Goal: Complete application form: Complete application form

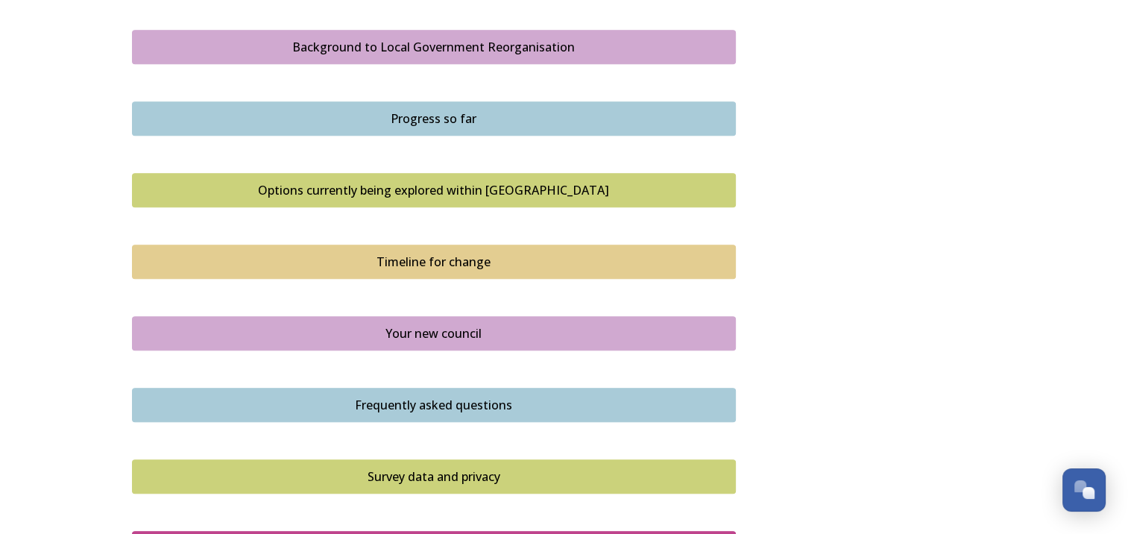
scroll to position [856, 0]
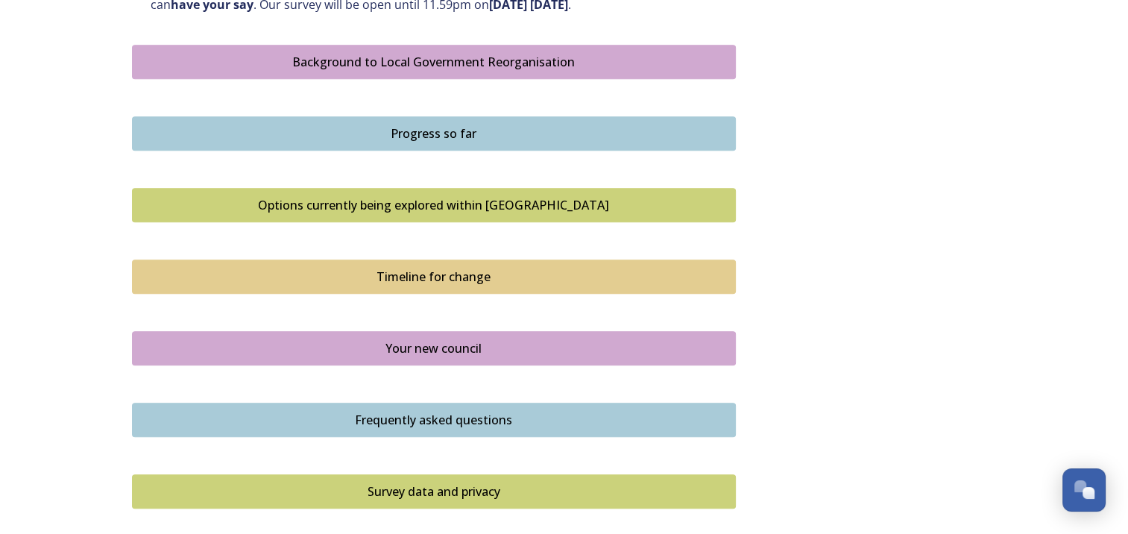
click at [505, 57] on div "Background to Local Government Reorganisation" at bounding box center [433, 62] width 587 height 18
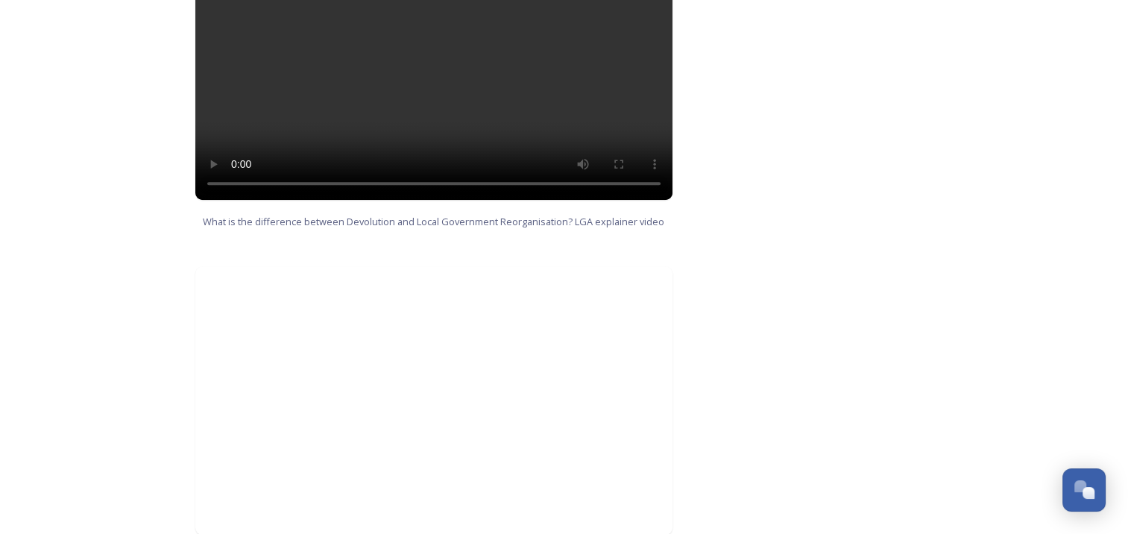
scroll to position [1579, 0]
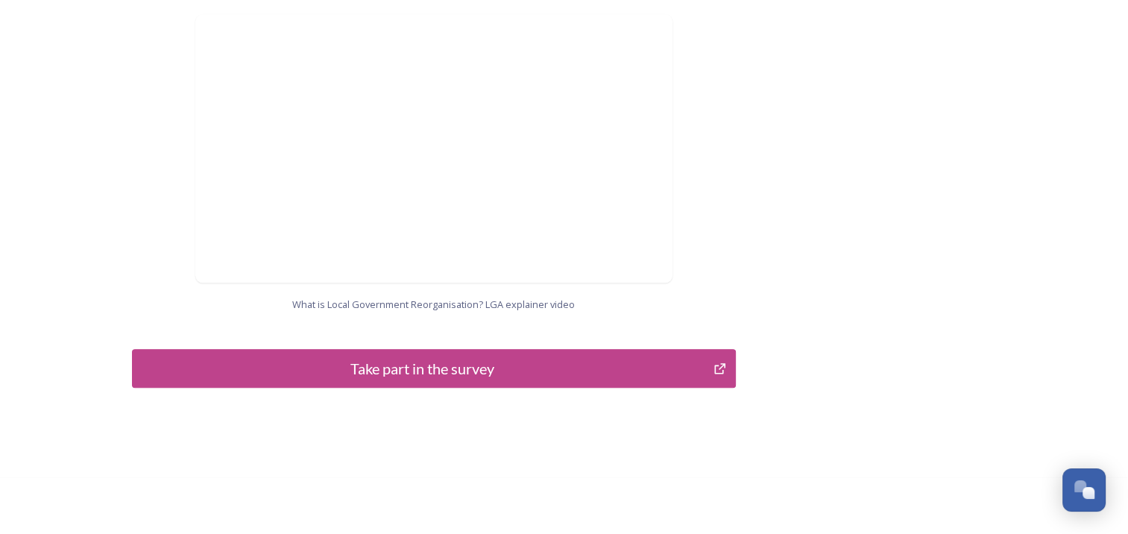
click at [517, 357] on div "Take part in the survey" at bounding box center [423, 368] width 566 height 22
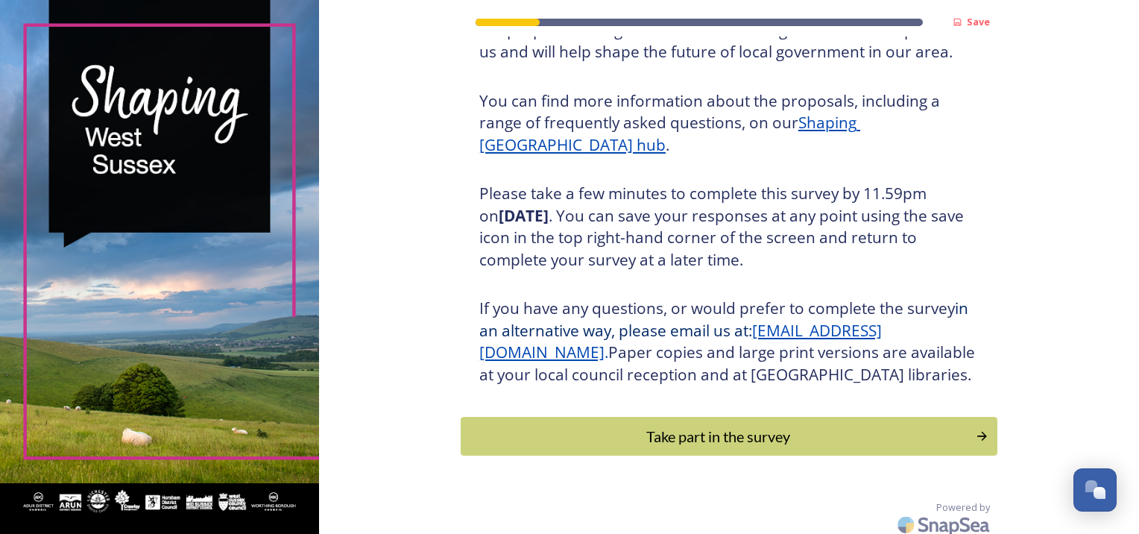
scroll to position [182, 0]
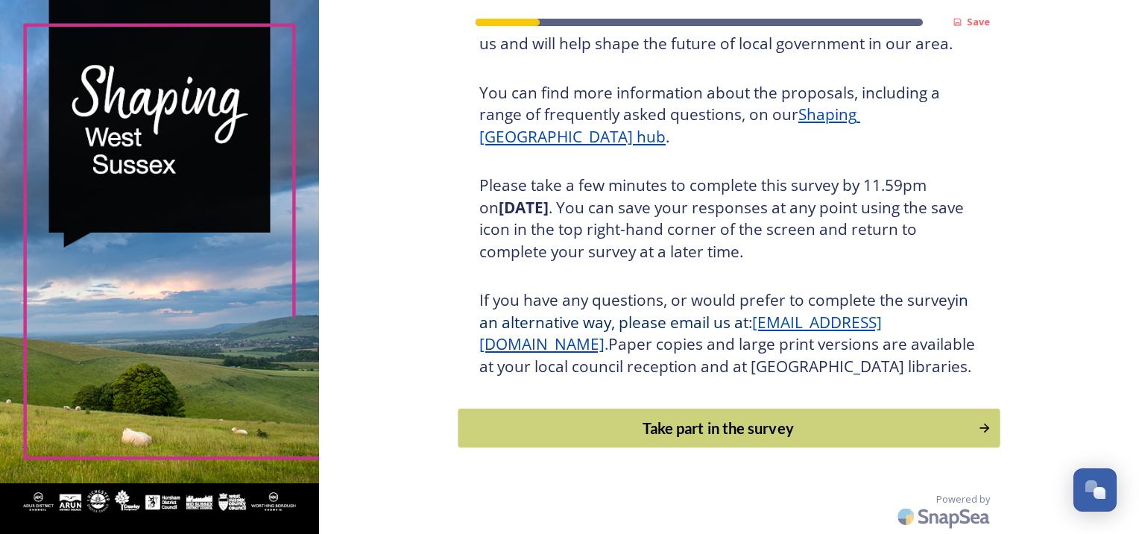
click at [745, 419] on div "Take part in the survey" at bounding box center [718, 428] width 504 height 22
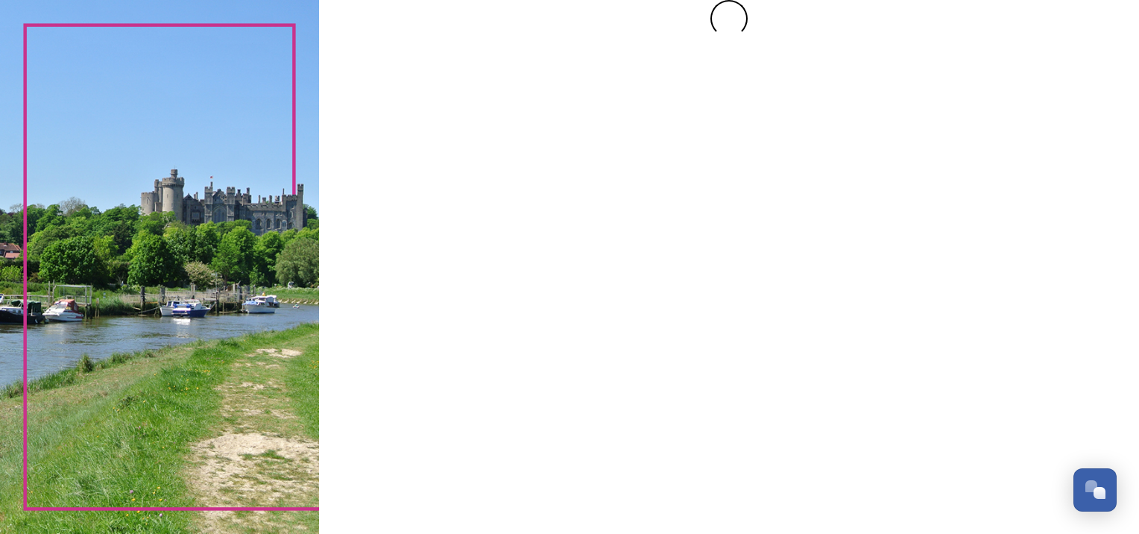
scroll to position [0, 0]
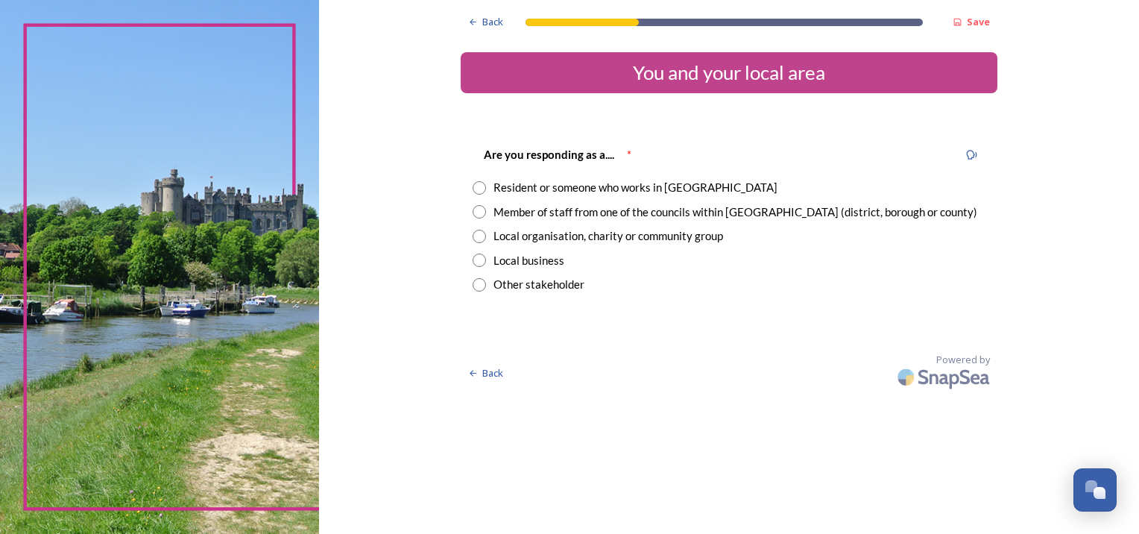
click at [480, 186] on input "radio" at bounding box center [479, 187] width 13 height 13
radio input "true"
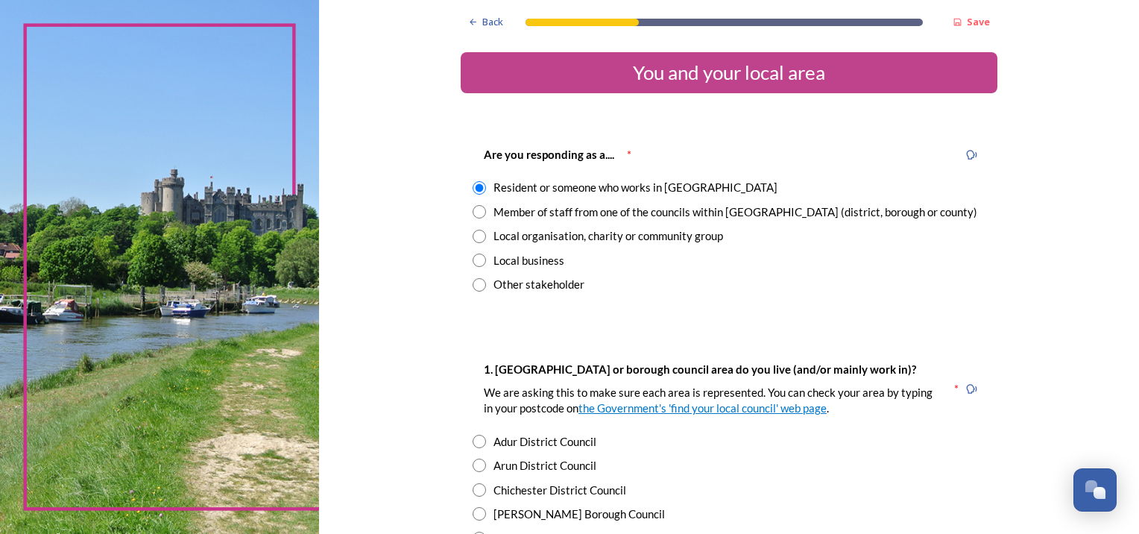
click at [475, 490] on input "radio" at bounding box center [479, 489] width 13 height 13
radio input "true"
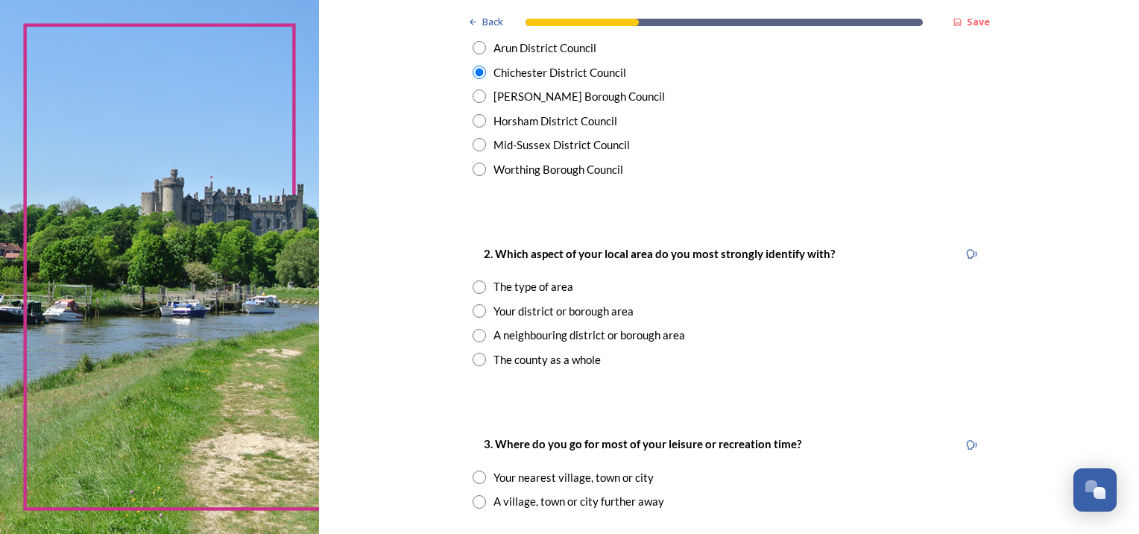
scroll to position [417, 0]
click at [473, 312] on input "radio" at bounding box center [479, 311] width 13 height 13
radio input "true"
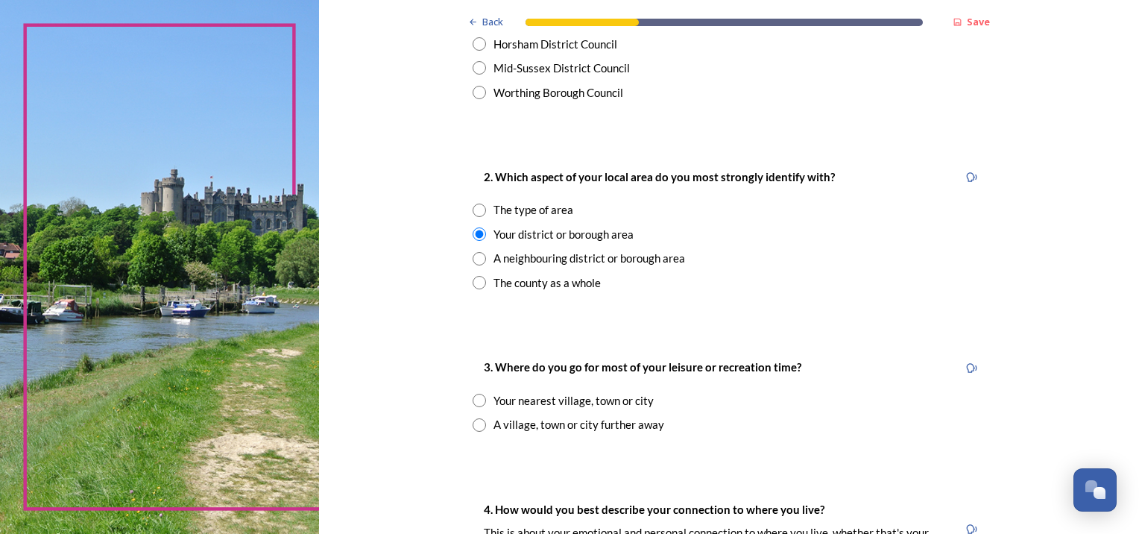
scroll to position [501, 0]
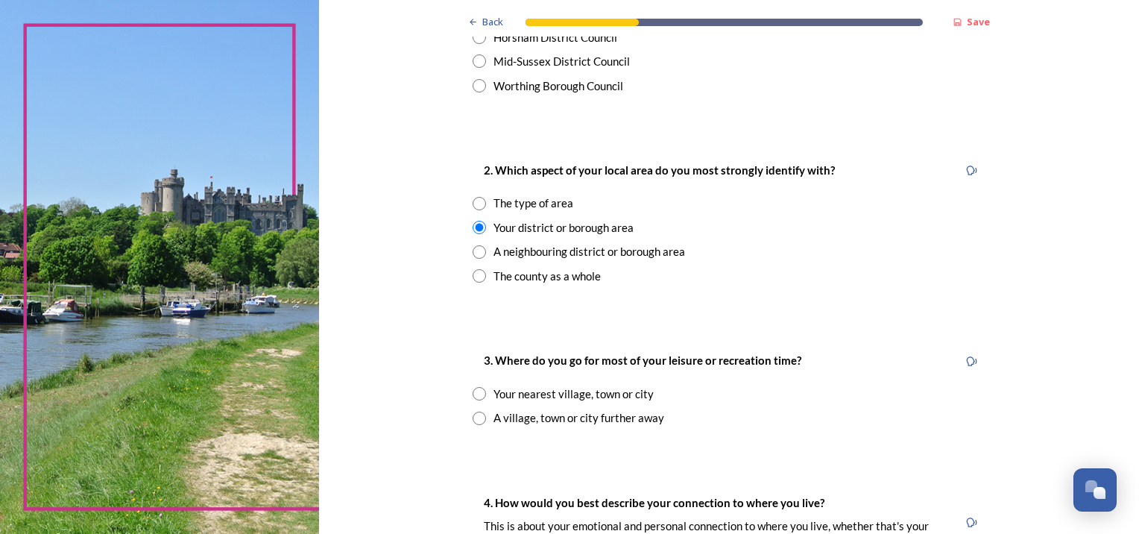
click at [476, 391] on input "radio" at bounding box center [479, 393] width 13 height 13
radio input "true"
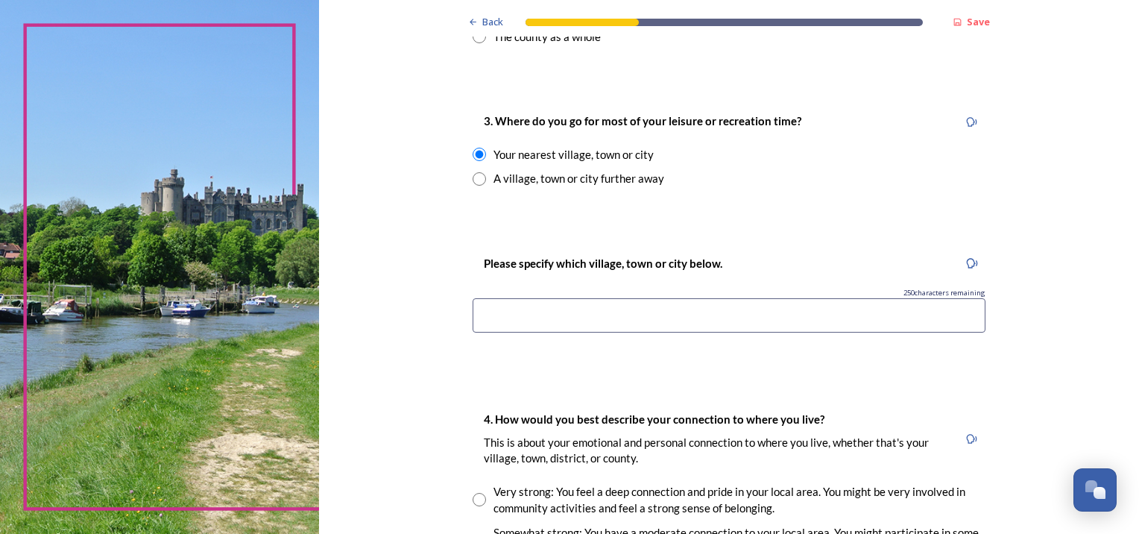
scroll to position [798, 0]
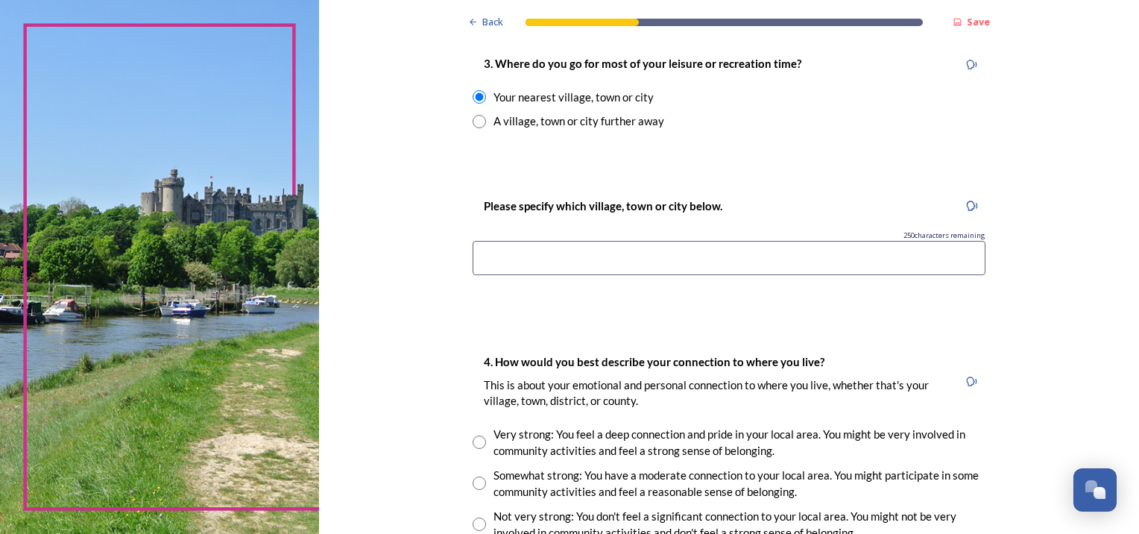
click at [495, 254] on input at bounding box center [729, 258] width 513 height 34
type input "c"
type input "Chidham"
click at [474, 477] on input "radio" at bounding box center [479, 481] width 13 height 13
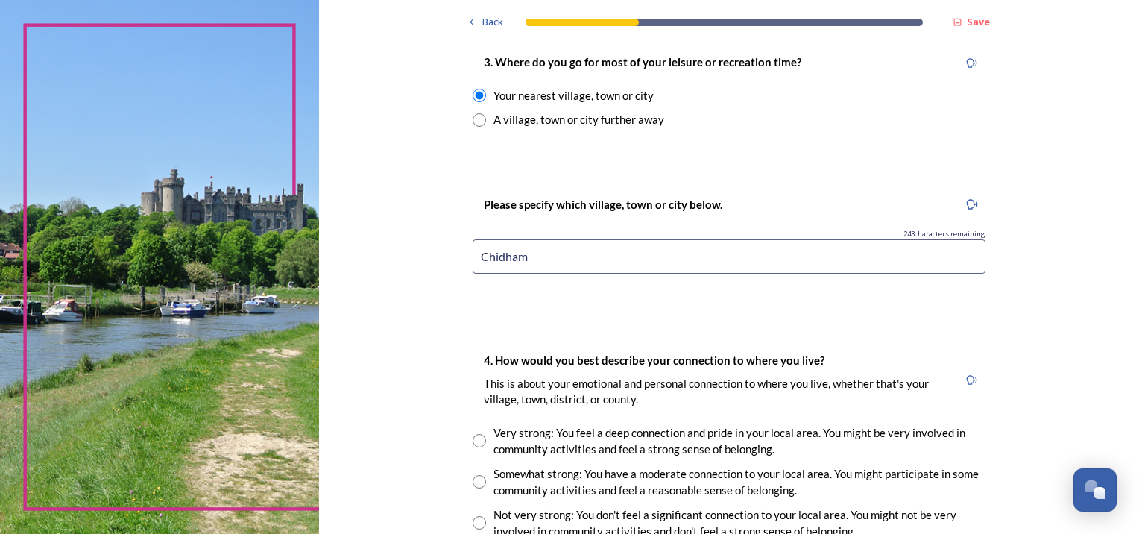
radio input "true"
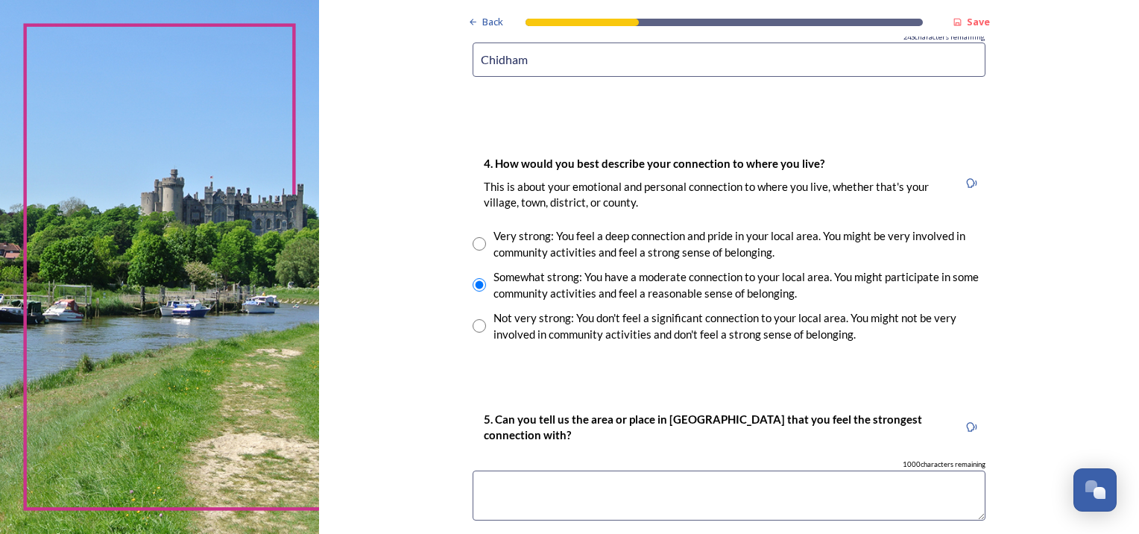
scroll to position [1035, 0]
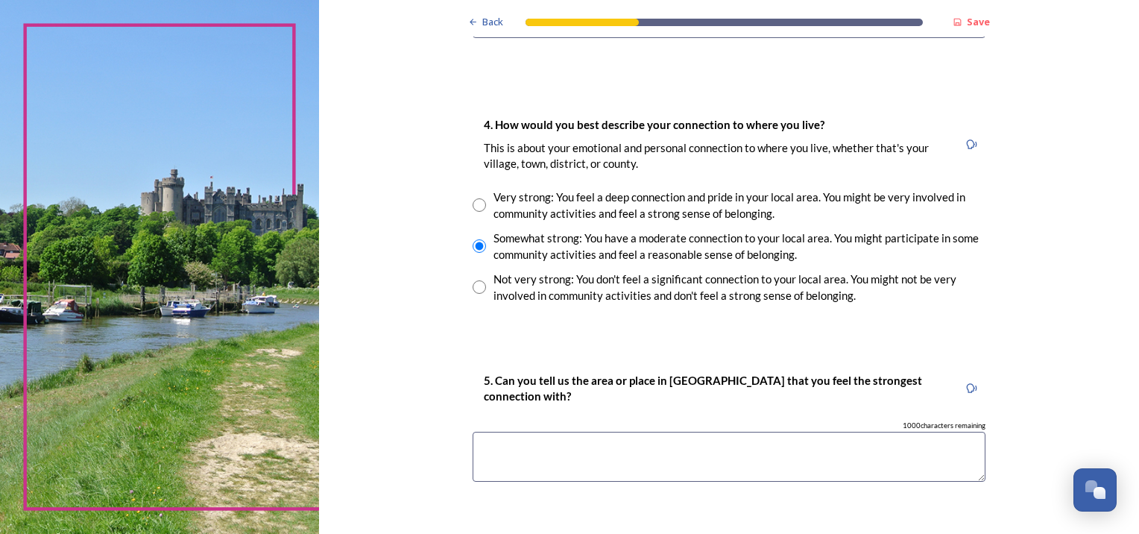
click at [616, 441] on textarea at bounding box center [729, 457] width 513 height 50
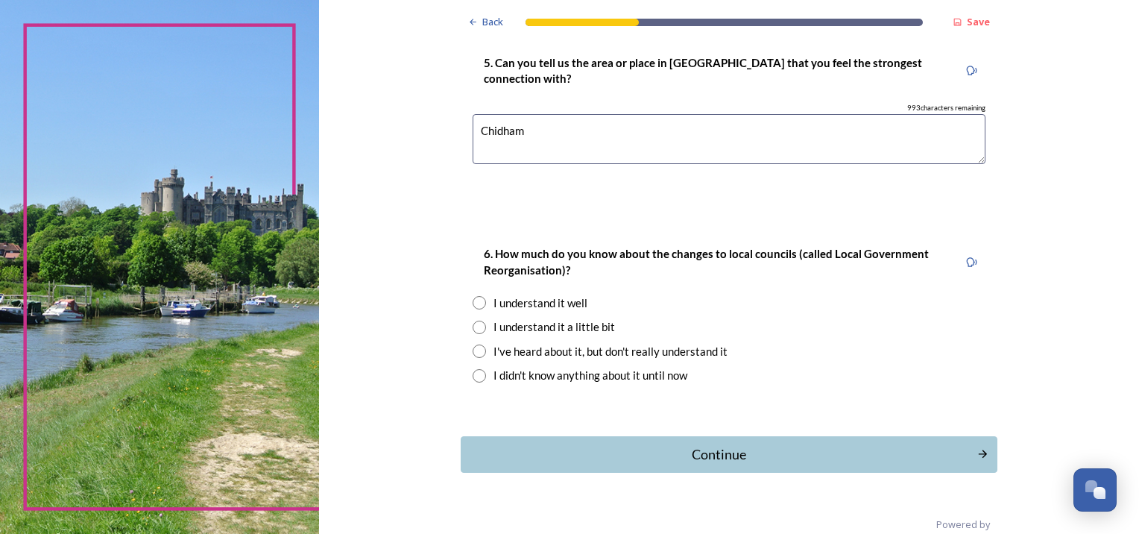
scroll to position [1355, 0]
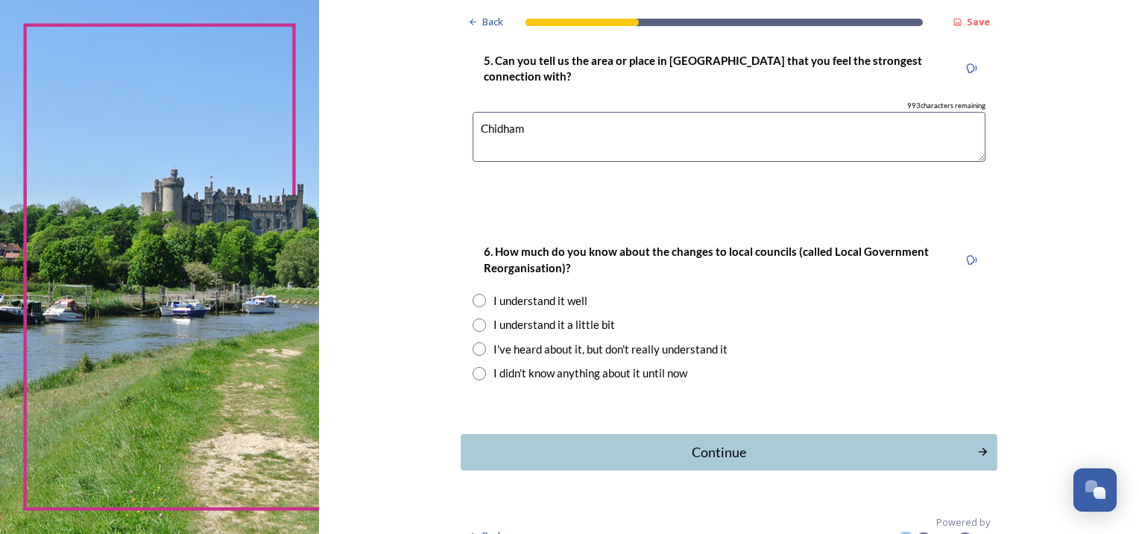
type textarea "Chidham"
click at [476, 325] on input "radio" at bounding box center [479, 324] width 13 height 13
radio input "true"
click at [737, 450] on div "Continue" at bounding box center [718, 452] width 505 height 20
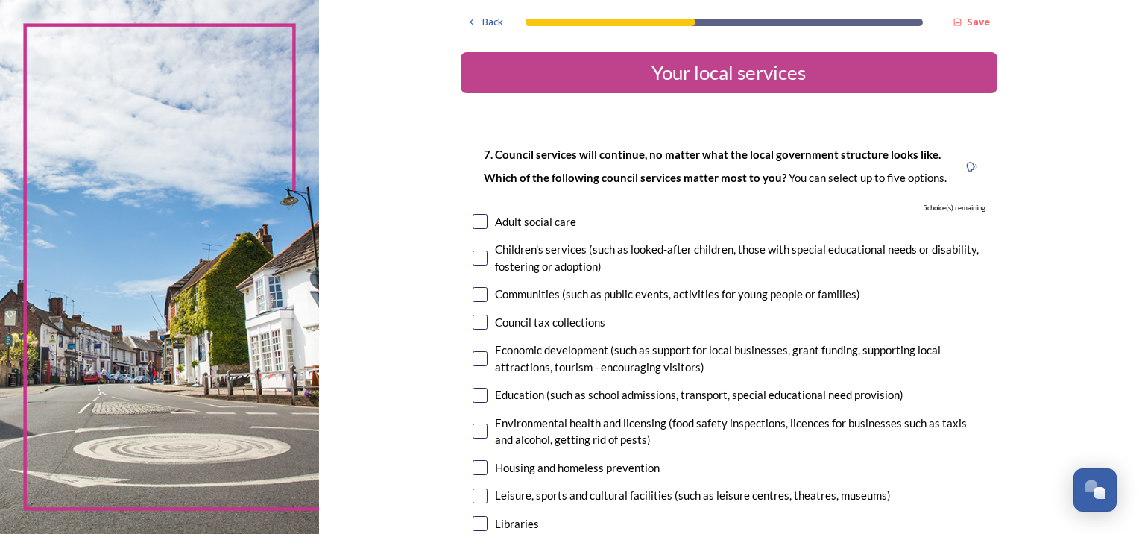
click at [474, 355] on input "checkbox" at bounding box center [480, 358] width 15 height 15
checkbox input "true"
click at [475, 429] on input "checkbox" at bounding box center [480, 430] width 15 height 15
checkbox input "true"
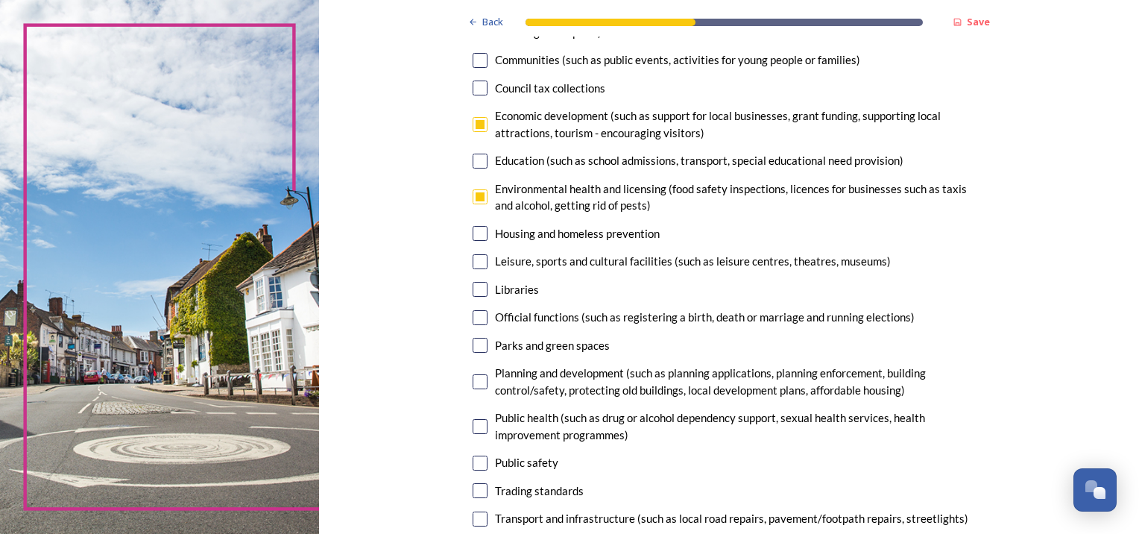
scroll to position [230, 0]
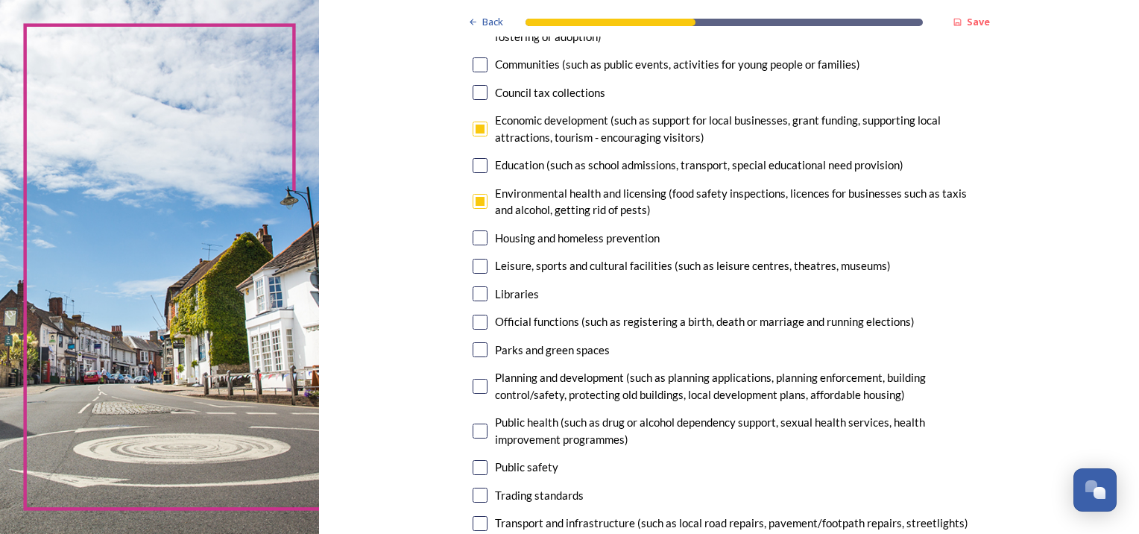
click at [474, 386] on input "checkbox" at bounding box center [480, 386] width 15 height 15
checkbox input "true"
click at [474, 468] on input "checkbox" at bounding box center [480, 467] width 15 height 15
checkbox input "true"
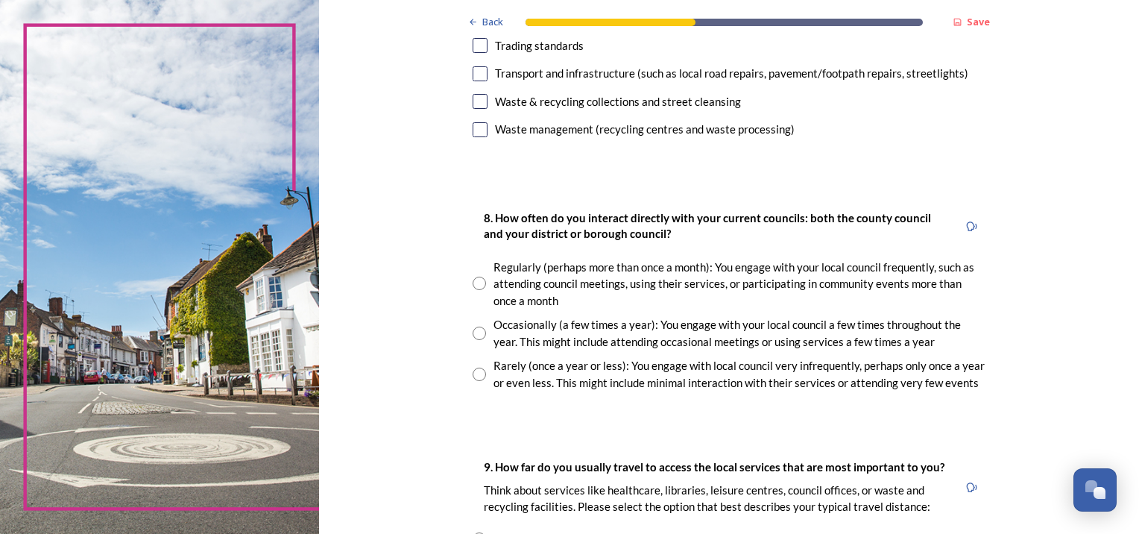
scroll to position [717, 0]
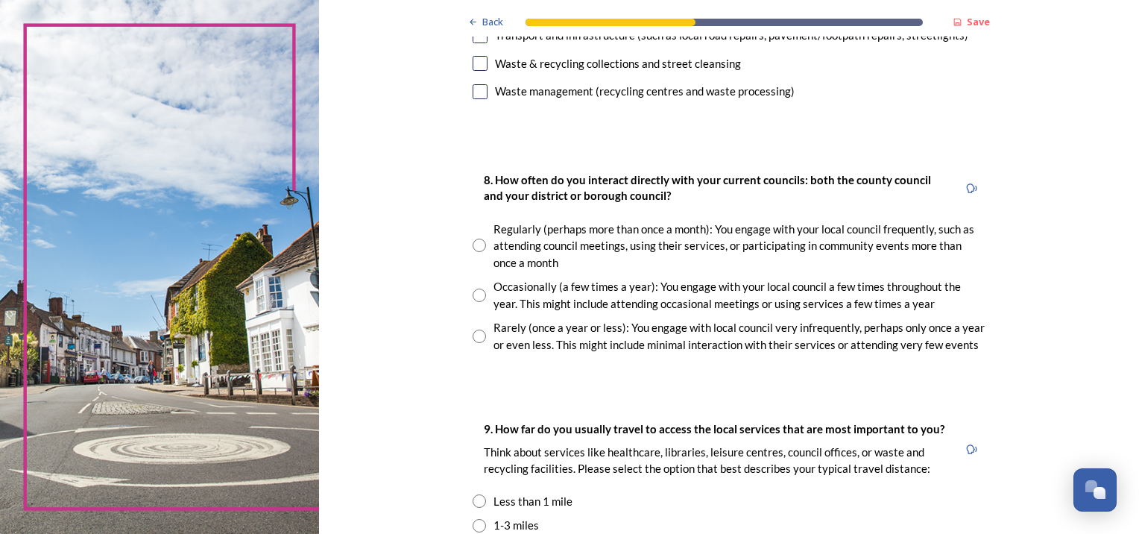
click at [474, 295] on input "radio" at bounding box center [479, 294] width 13 height 13
radio input "true"
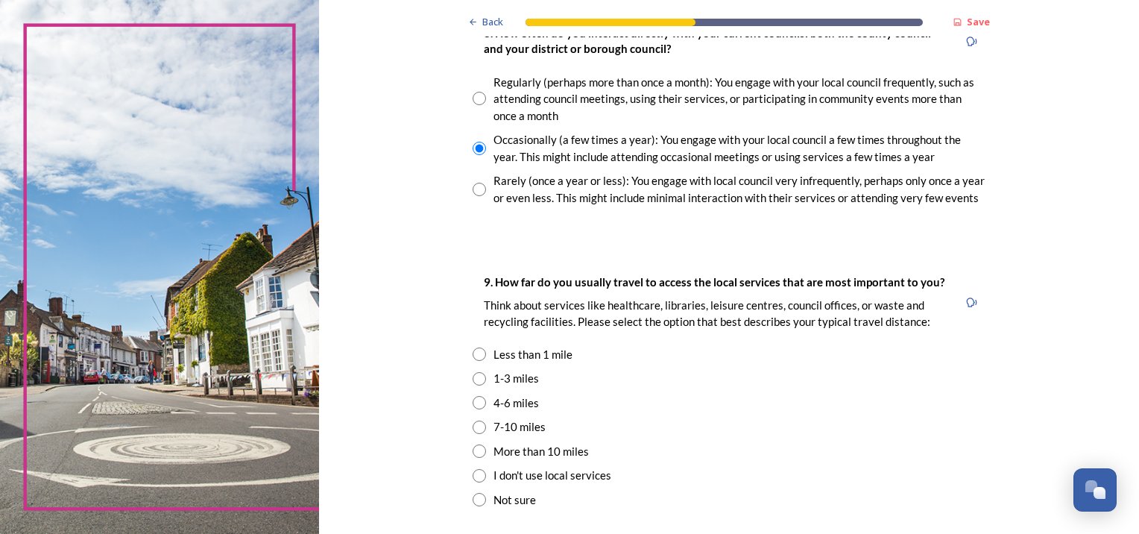
scroll to position [871, 0]
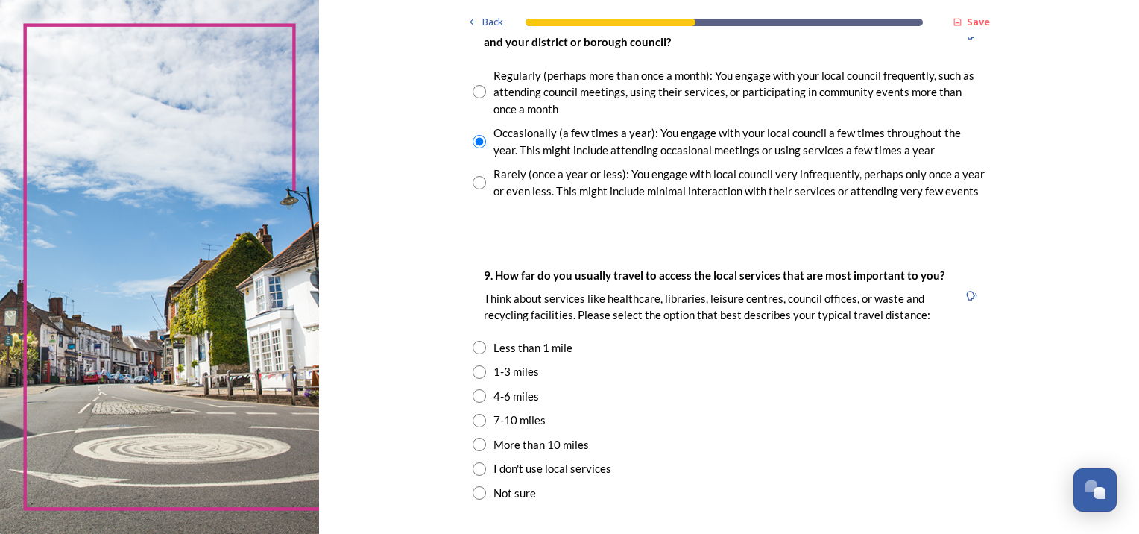
click at [477, 420] on input "radio" at bounding box center [479, 420] width 13 height 13
radio input "true"
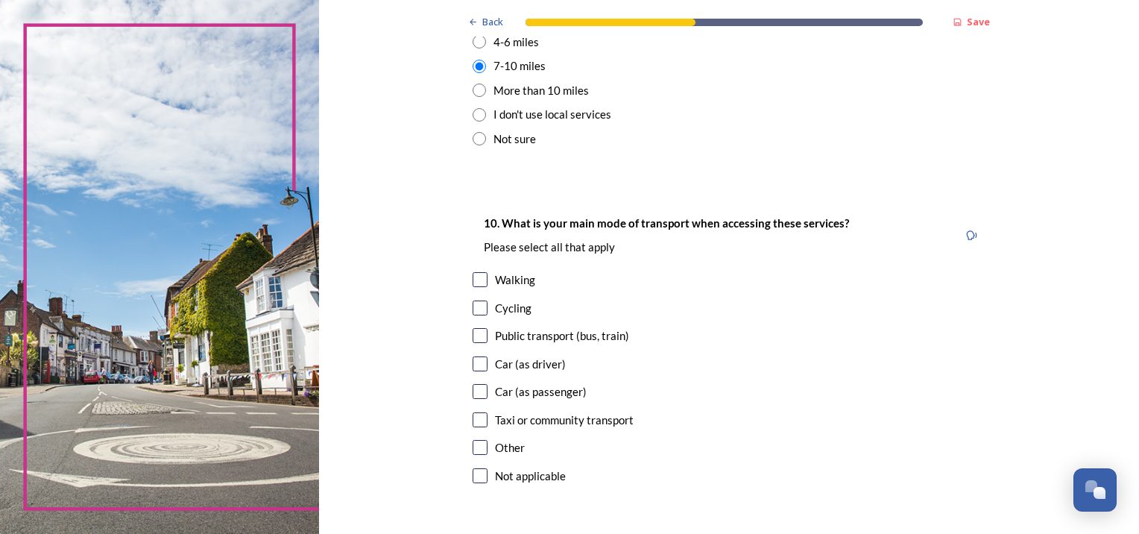
scroll to position [1227, 0]
click at [479, 358] on input "checkbox" at bounding box center [480, 361] width 15 height 15
checkbox input "true"
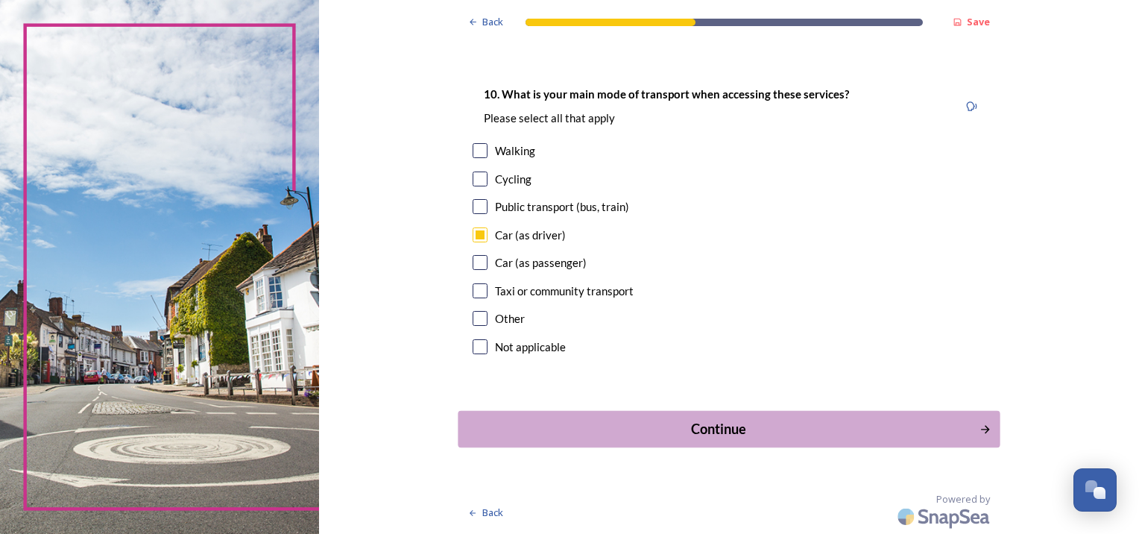
click at [777, 435] on div "Continue" at bounding box center [718, 429] width 505 height 20
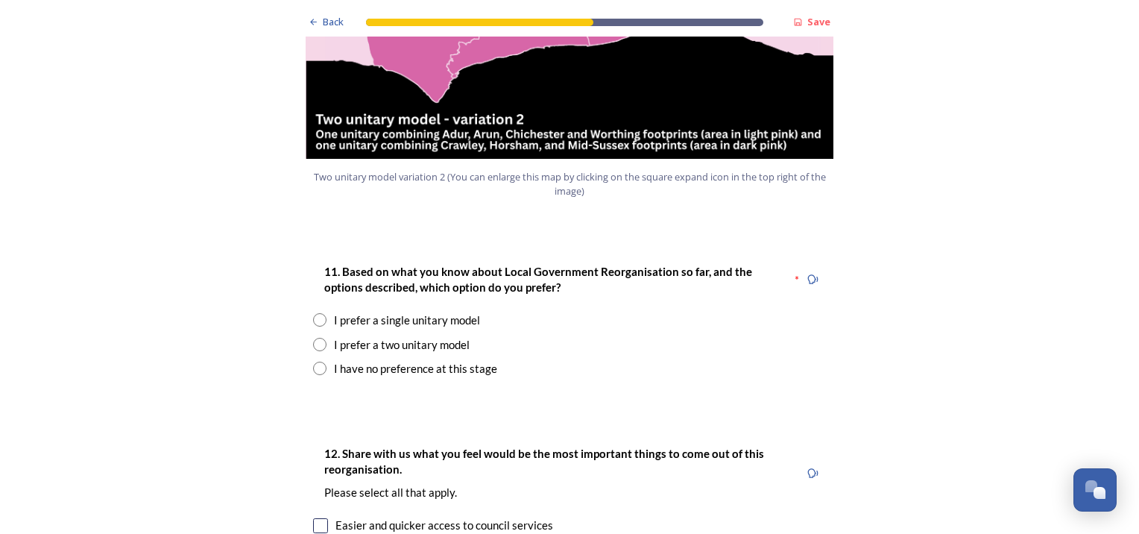
scroll to position [1834, 0]
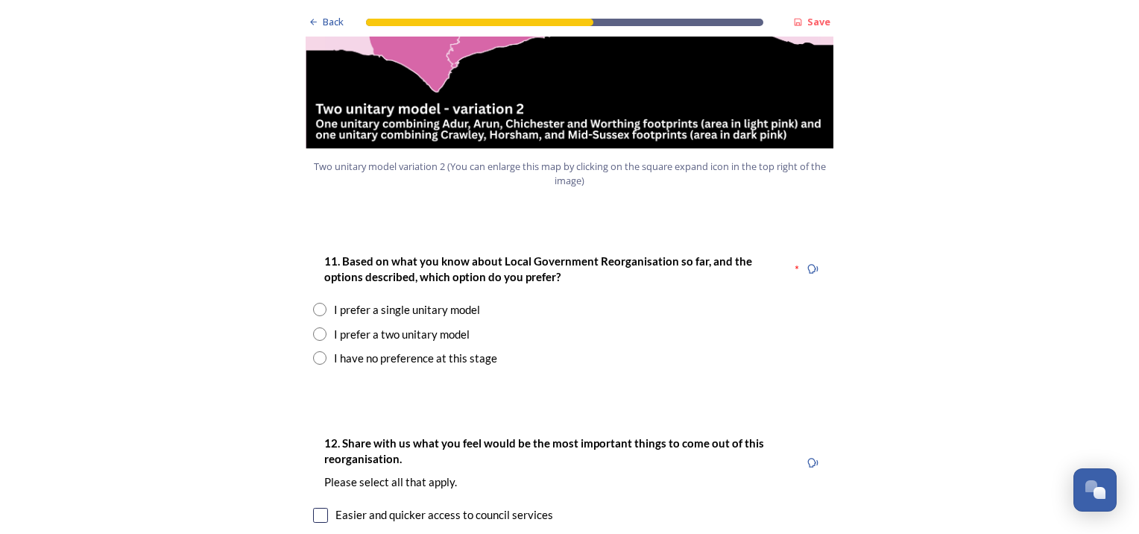
click at [318, 327] on input "radio" at bounding box center [319, 333] width 13 height 13
radio input "true"
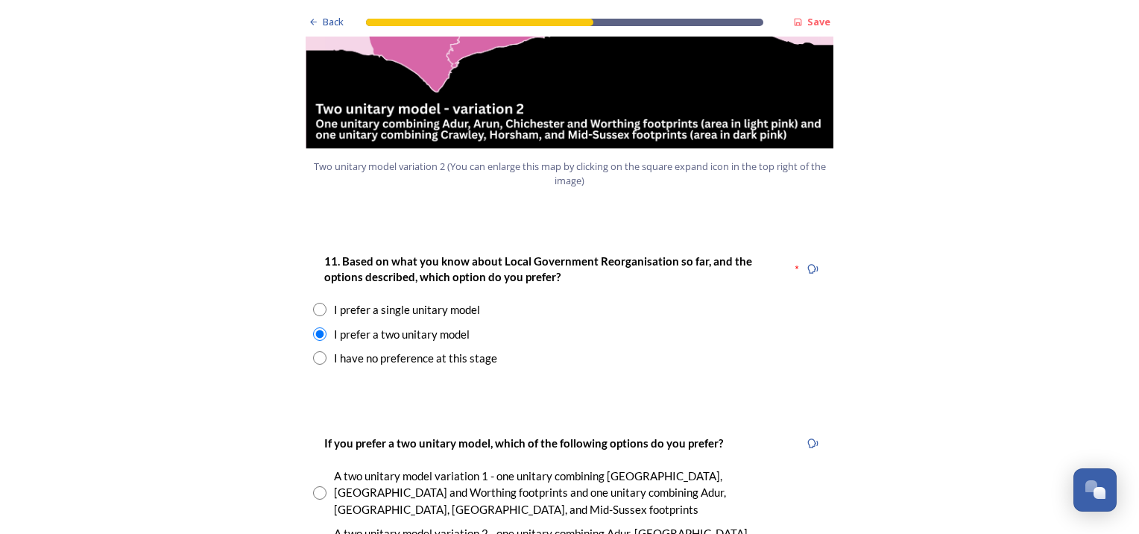
radio input "true"
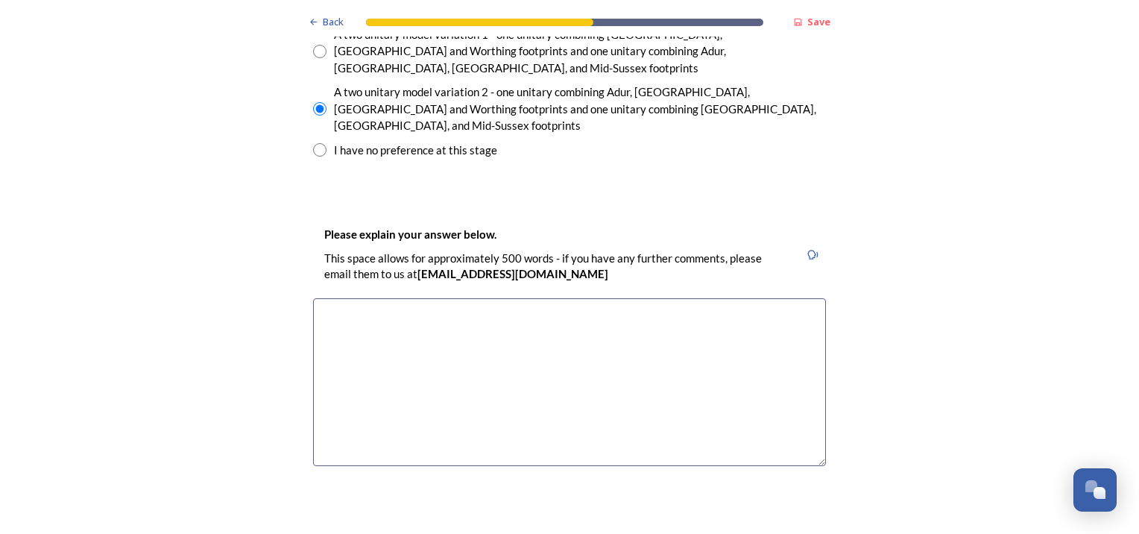
scroll to position [2282, 0]
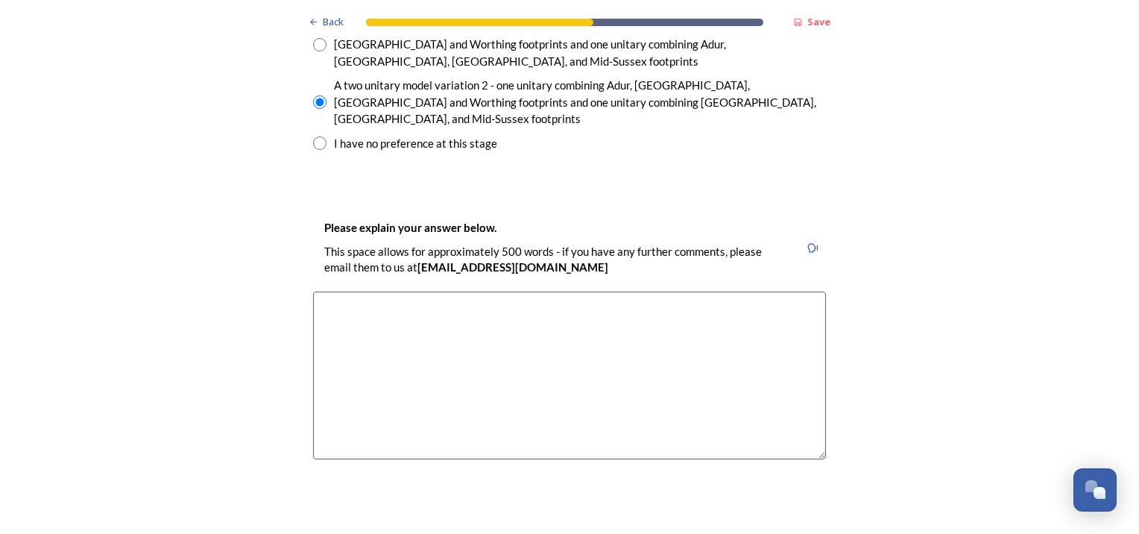
click at [406, 291] on textarea at bounding box center [569, 375] width 513 height 168
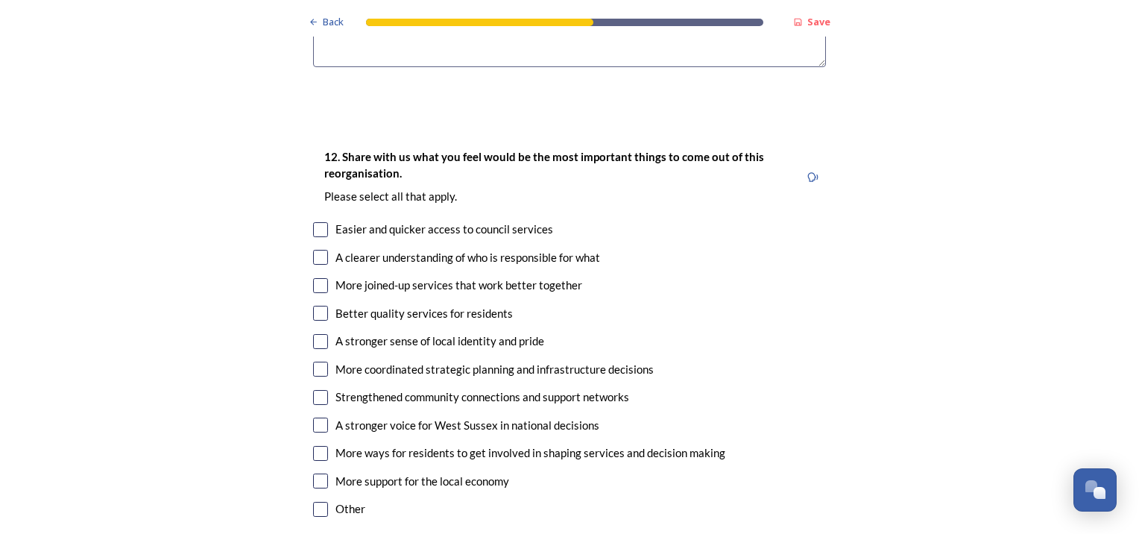
scroll to position [2687, 0]
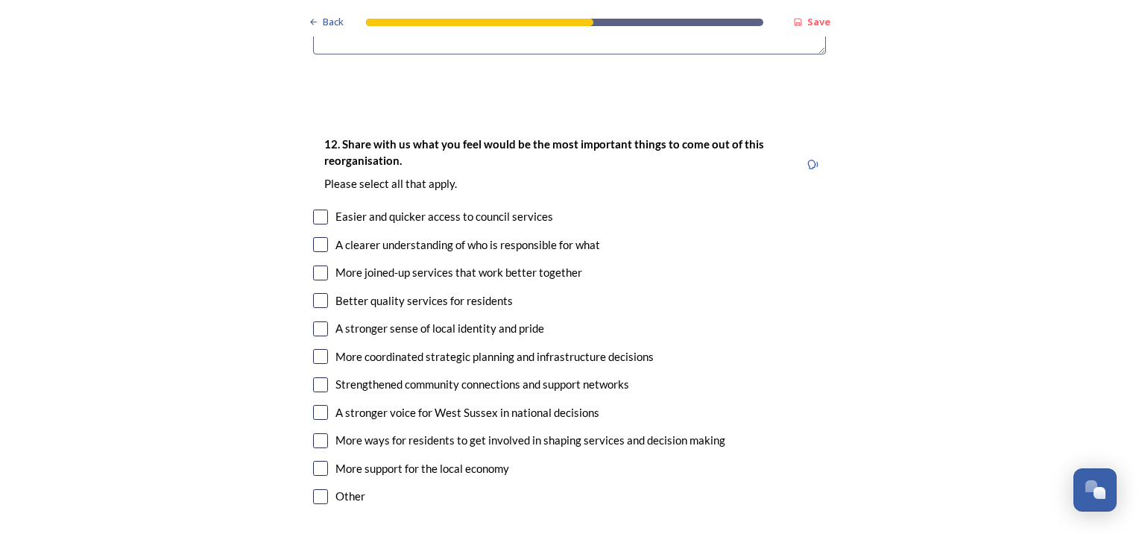
type textarea "Common issues."
click at [313, 237] on input "checkbox" at bounding box center [320, 244] width 15 height 15
checkbox input "true"
click at [315, 265] on input "checkbox" at bounding box center [320, 272] width 15 height 15
checkbox input "true"
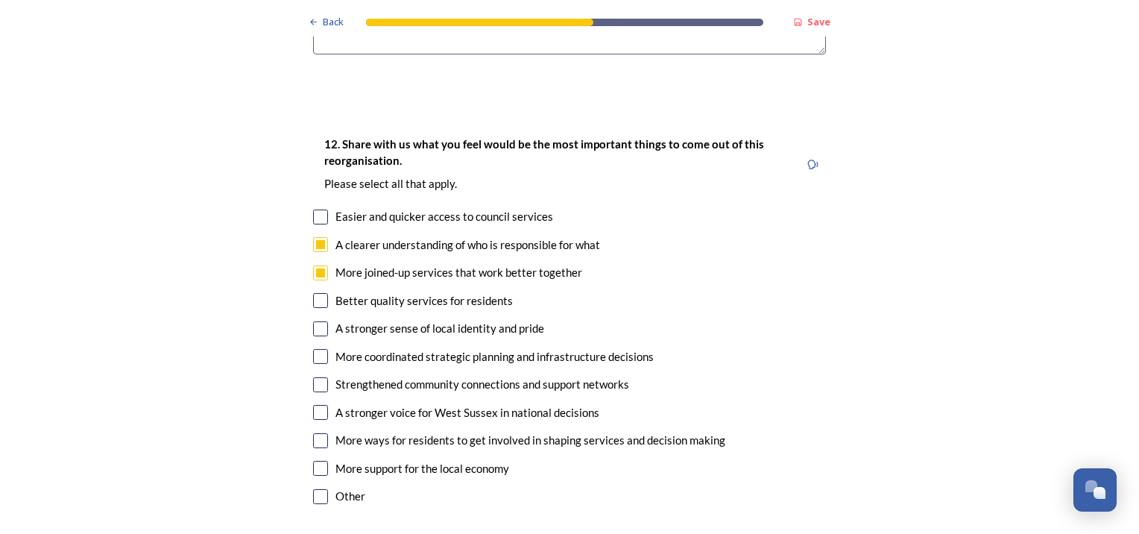
click at [313, 349] on input "checkbox" at bounding box center [320, 356] width 15 height 15
checkbox input "true"
click at [315, 405] on input "checkbox" at bounding box center [320, 412] width 15 height 15
checkbox input "true"
click at [315, 461] on input "checkbox" at bounding box center [320, 468] width 15 height 15
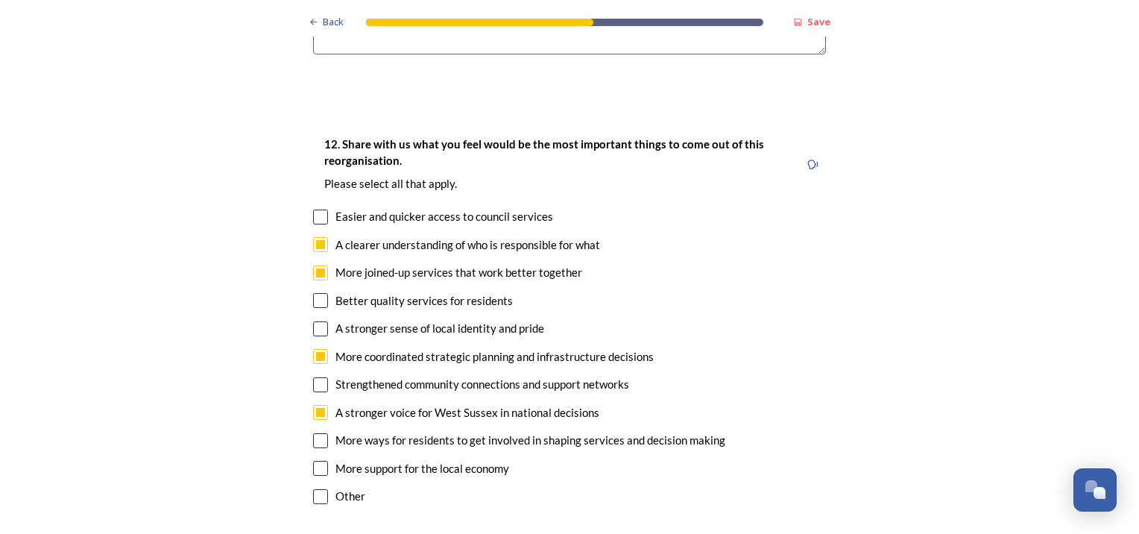
checkbox input "true"
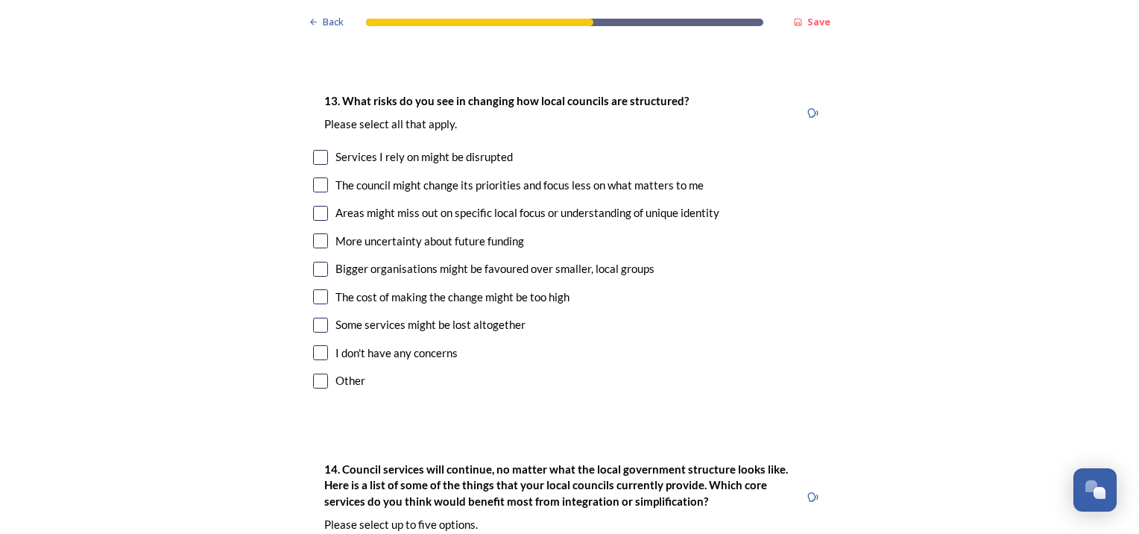
scroll to position [3140, 0]
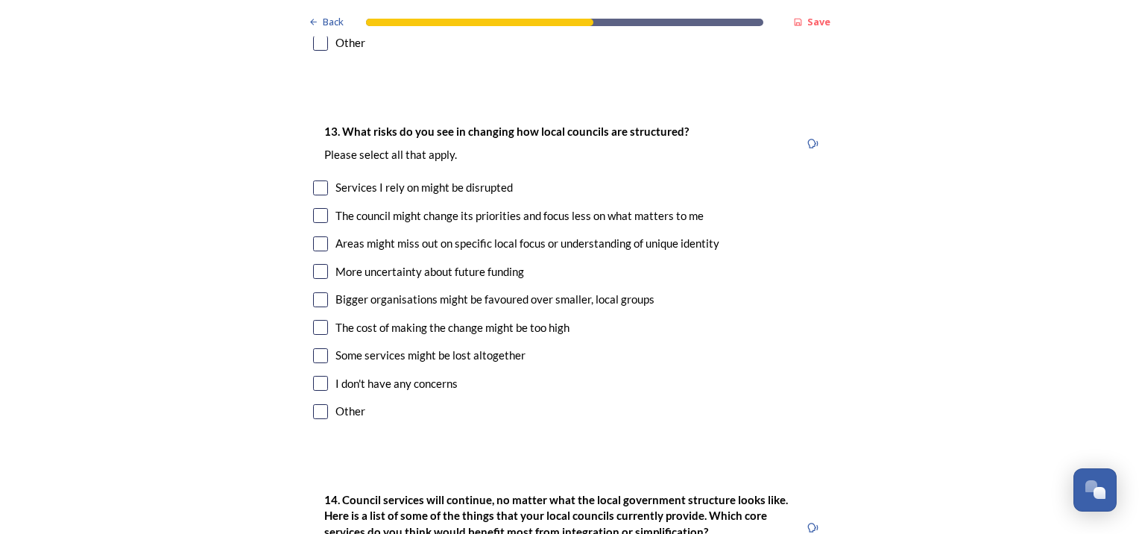
click at [313, 208] on input "checkbox" at bounding box center [320, 215] width 15 height 15
checkbox input "true"
click at [313, 236] on input "checkbox" at bounding box center [320, 243] width 15 height 15
checkbox input "true"
click at [315, 264] on input "checkbox" at bounding box center [320, 271] width 15 height 15
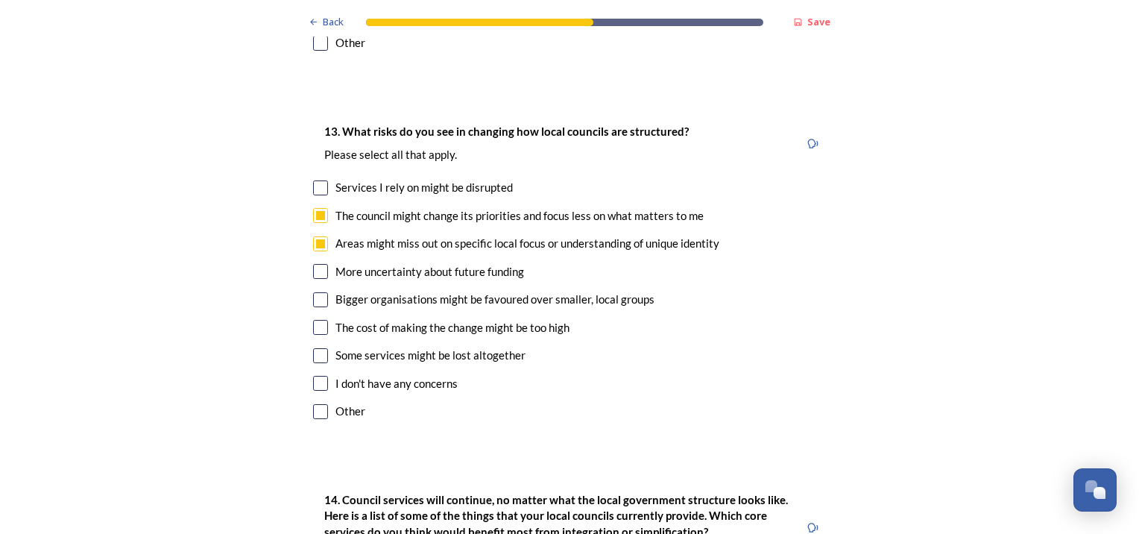
checkbox input "true"
click at [318, 292] on input "checkbox" at bounding box center [320, 299] width 15 height 15
checkbox input "true"
click at [313, 348] on input "checkbox" at bounding box center [320, 355] width 15 height 15
checkbox input "true"
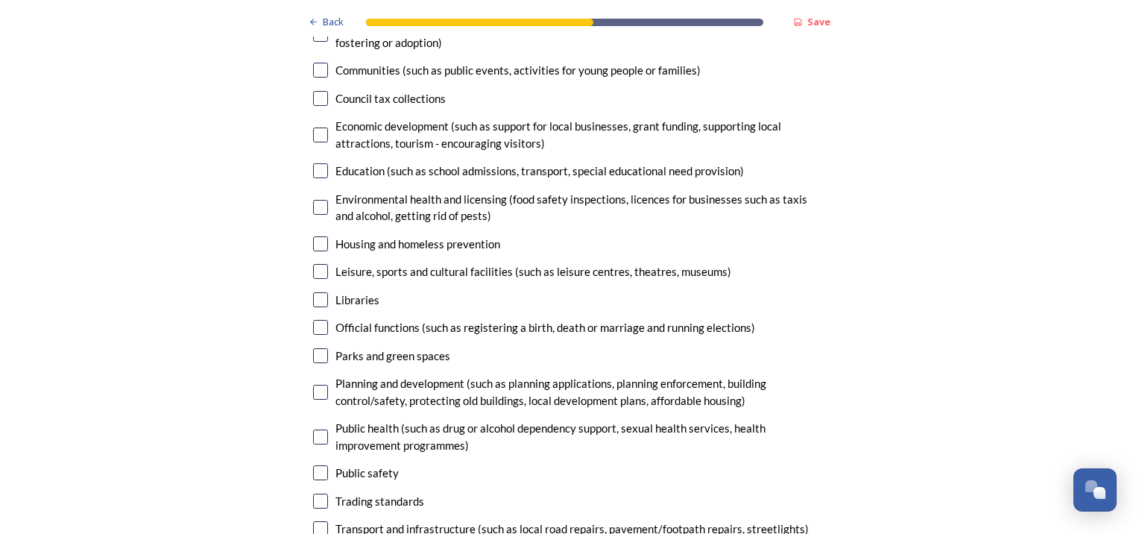
scroll to position [3778, 0]
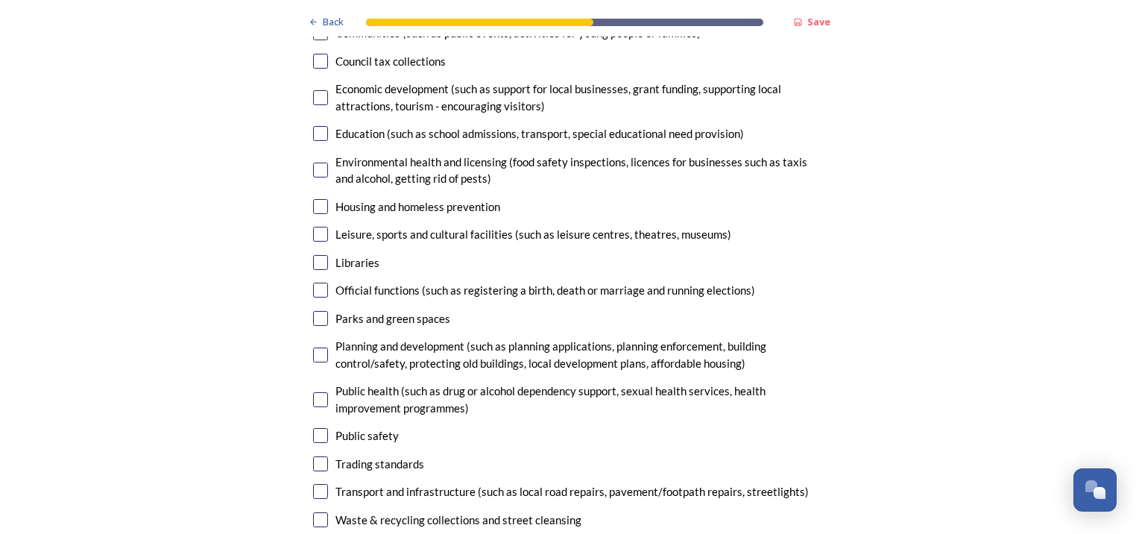
click at [315, 347] on input "checkbox" at bounding box center [320, 354] width 15 height 15
checkbox input "true"
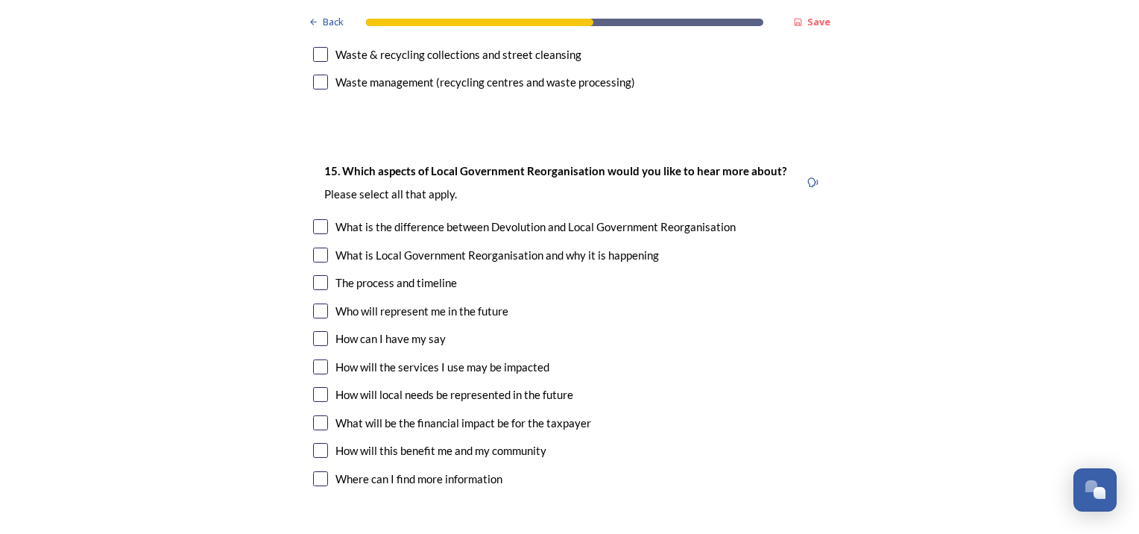
scroll to position [4268, 0]
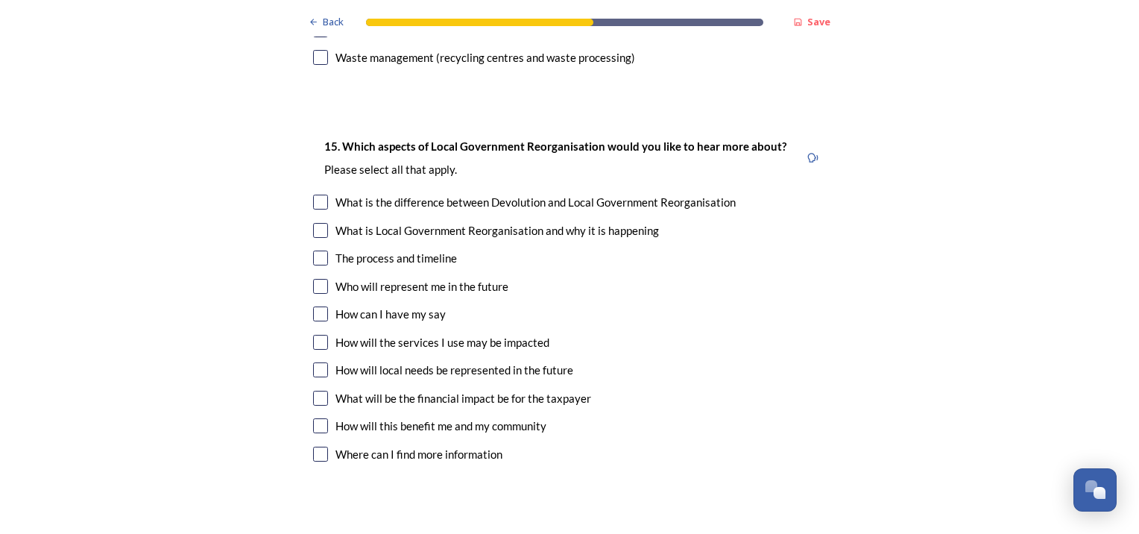
click at [313, 250] on input "checkbox" at bounding box center [320, 257] width 15 height 15
checkbox input "true"
click at [313, 279] on input "checkbox" at bounding box center [320, 286] width 15 height 15
checkbox input "true"
click at [315, 306] on input "checkbox" at bounding box center [320, 313] width 15 height 15
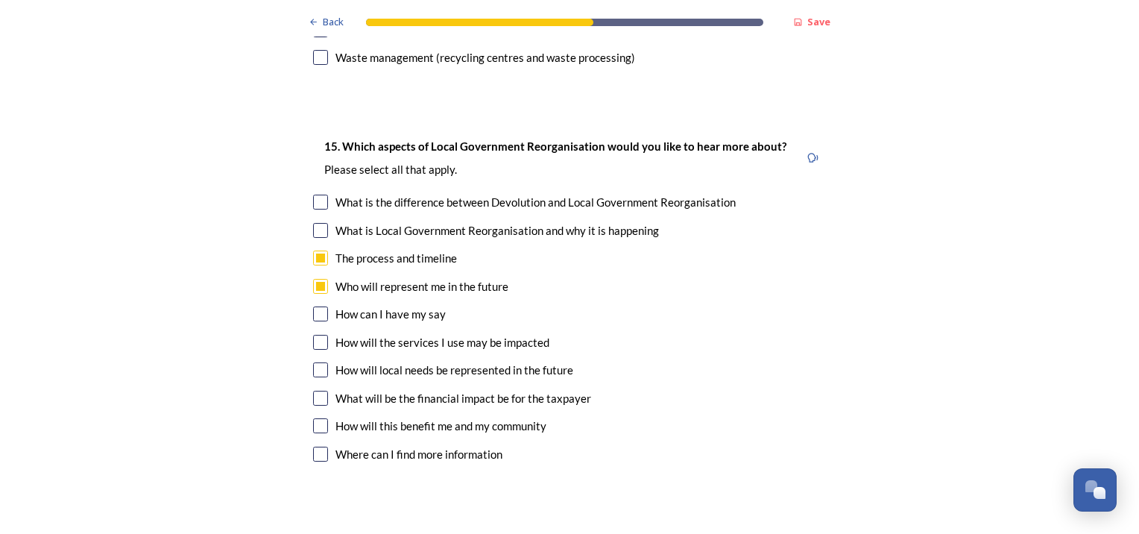
checkbox input "true"
click at [318, 335] on input "checkbox" at bounding box center [320, 342] width 15 height 15
checkbox input "true"
click at [314, 362] on input "checkbox" at bounding box center [320, 369] width 15 height 15
checkbox input "true"
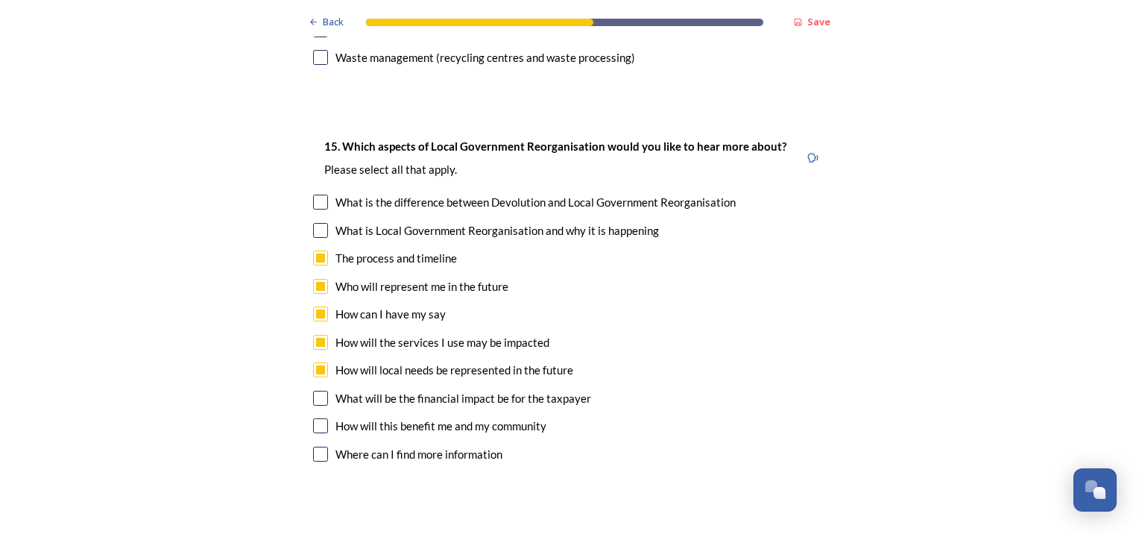
click at [317, 391] on input "checkbox" at bounding box center [320, 398] width 15 height 15
checkbox input "true"
click at [315, 418] on input "checkbox" at bounding box center [320, 425] width 15 height 15
checkbox input "true"
click at [318, 447] on input "checkbox" at bounding box center [320, 454] width 15 height 15
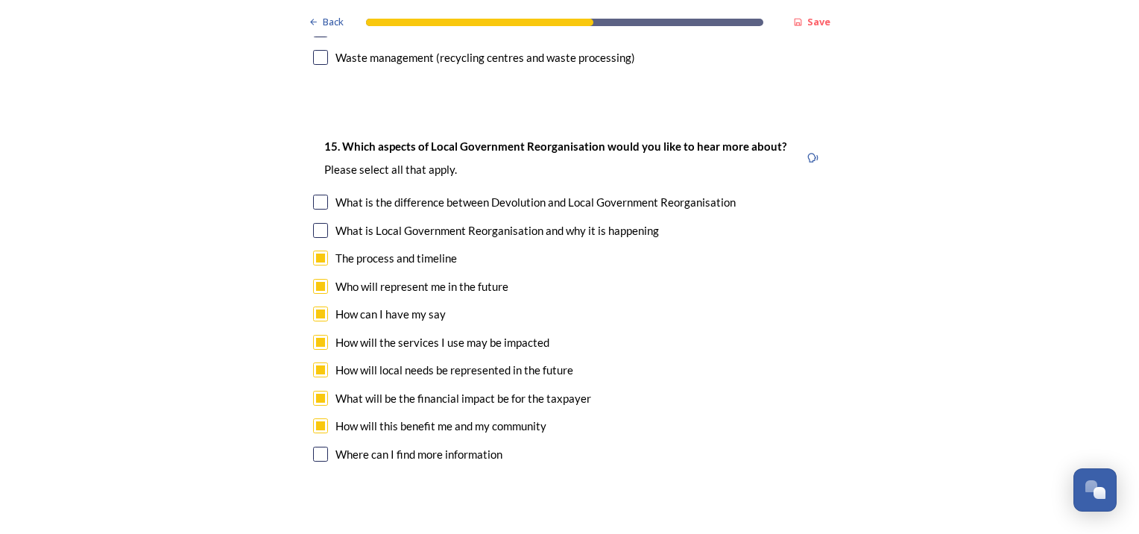
checkbox input "true"
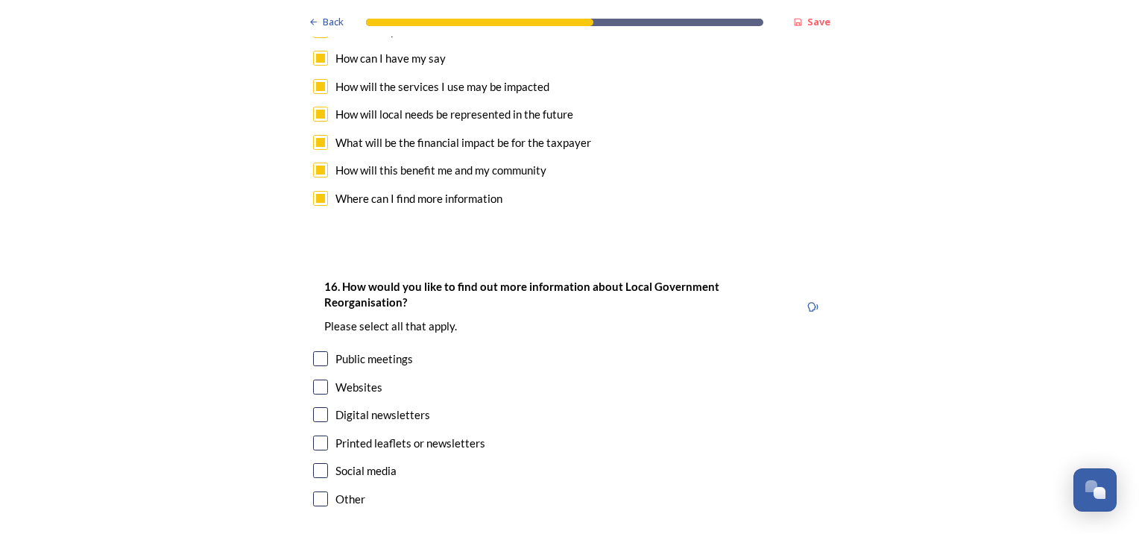
scroll to position [4529, 0]
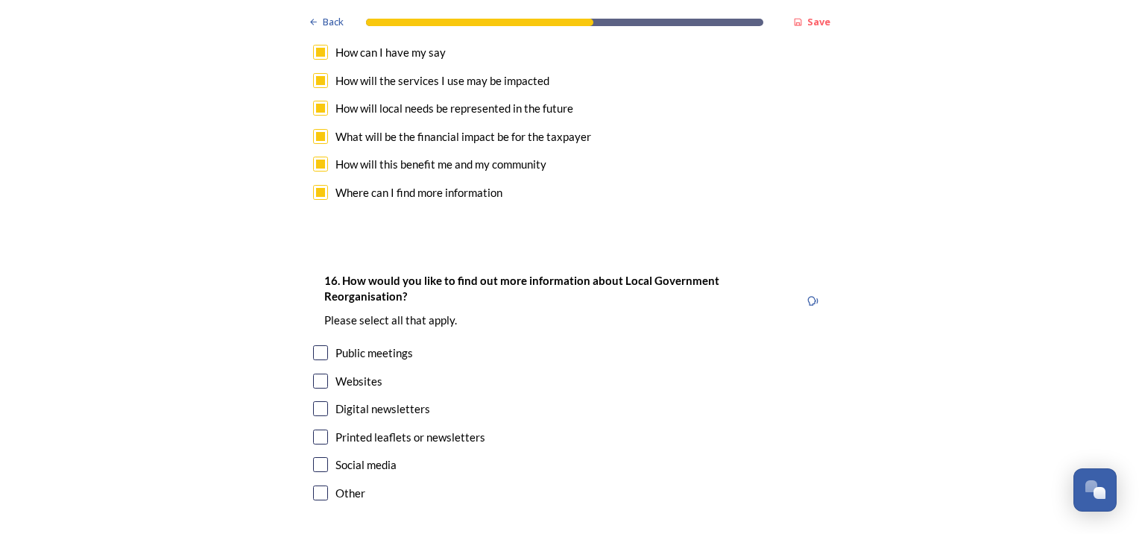
click at [313, 345] on input "checkbox" at bounding box center [320, 352] width 15 height 15
checkbox input "true"
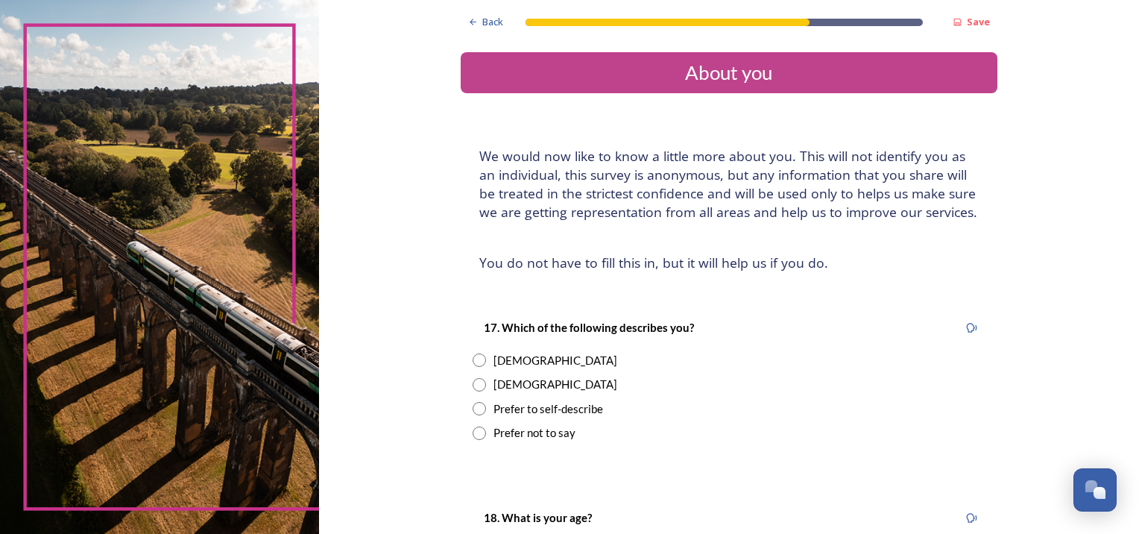
scroll to position [15, 0]
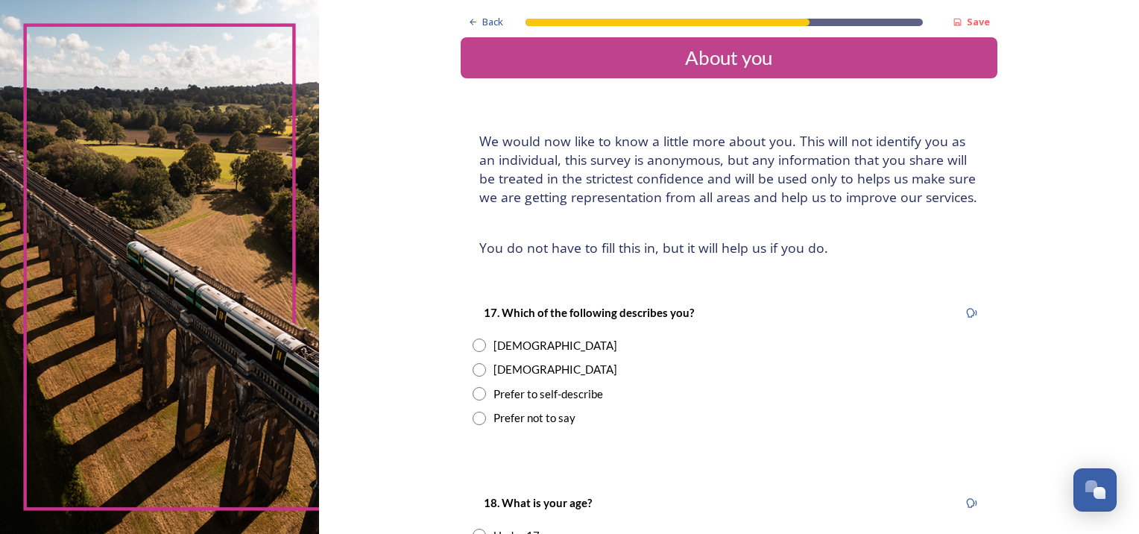
click at [473, 343] on input "radio" at bounding box center [479, 344] width 13 height 13
radio input "true"
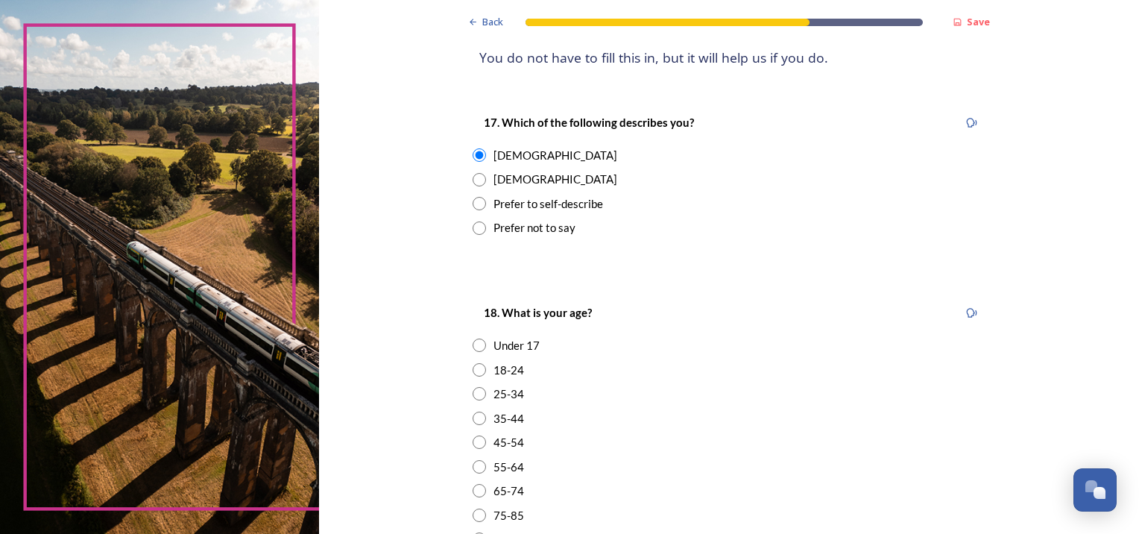
scroll to position [286, 0]
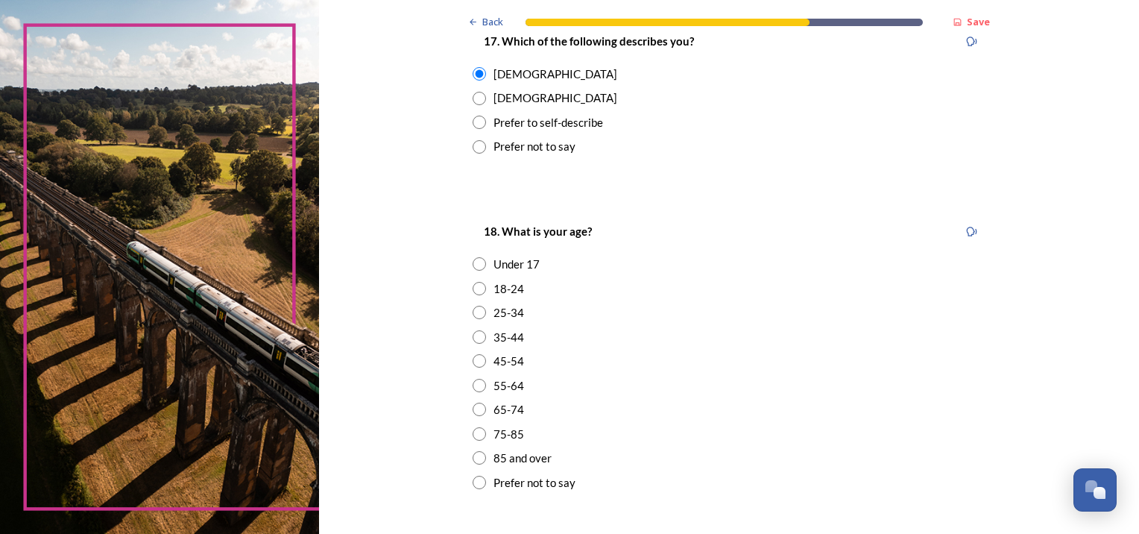
click at [473, 385] on input "radio" at bounding box center [479, 385] width 13 height 13
radio input "true"
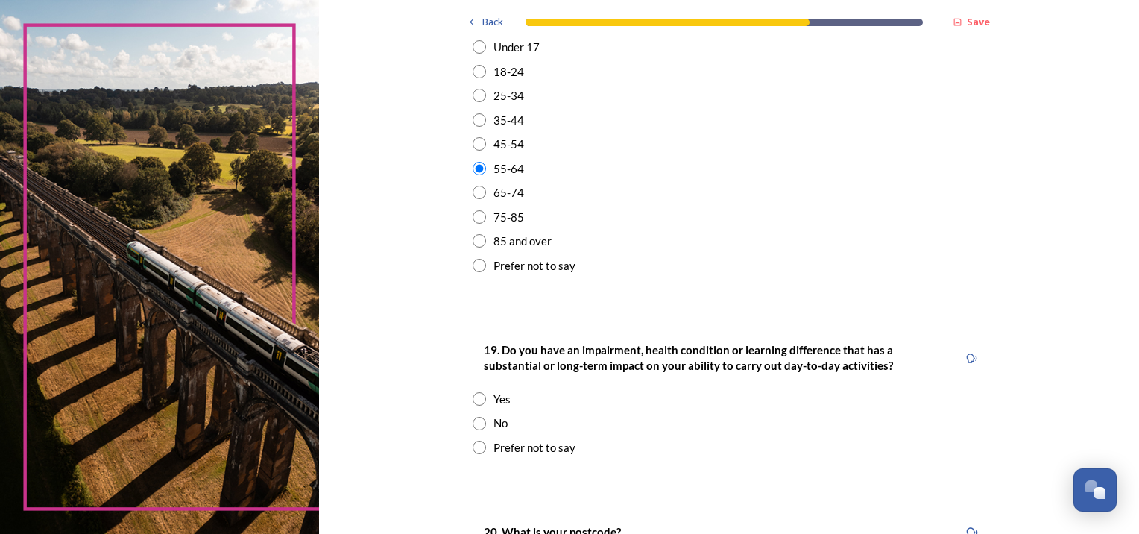
scroll to position [539, 0]
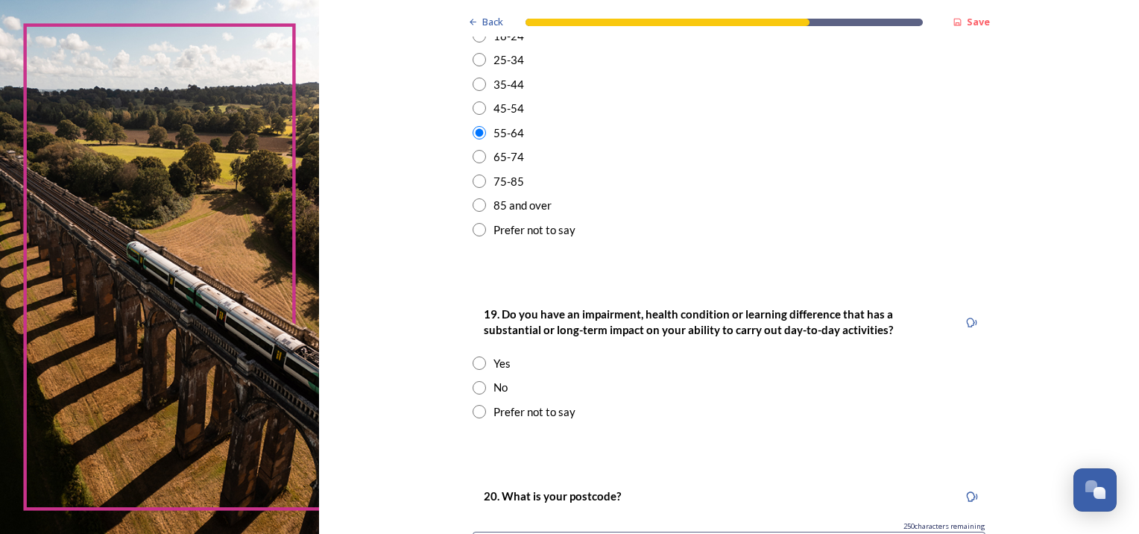
click at [474, 390] on input "radio" at bounding box center [479, 387] width 13 height 13
radio input "true"
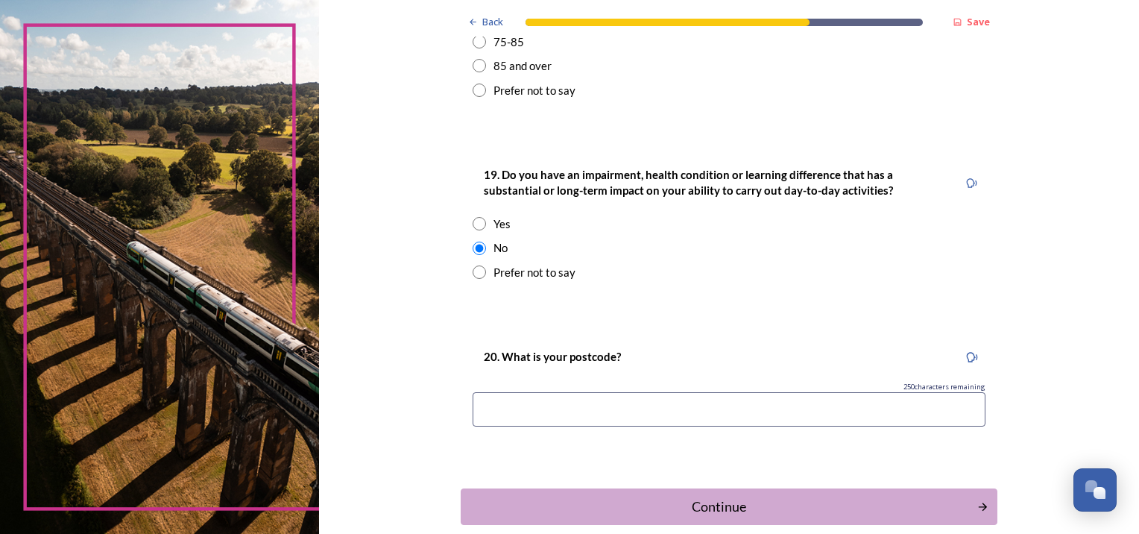
scroll to position [668, 0]
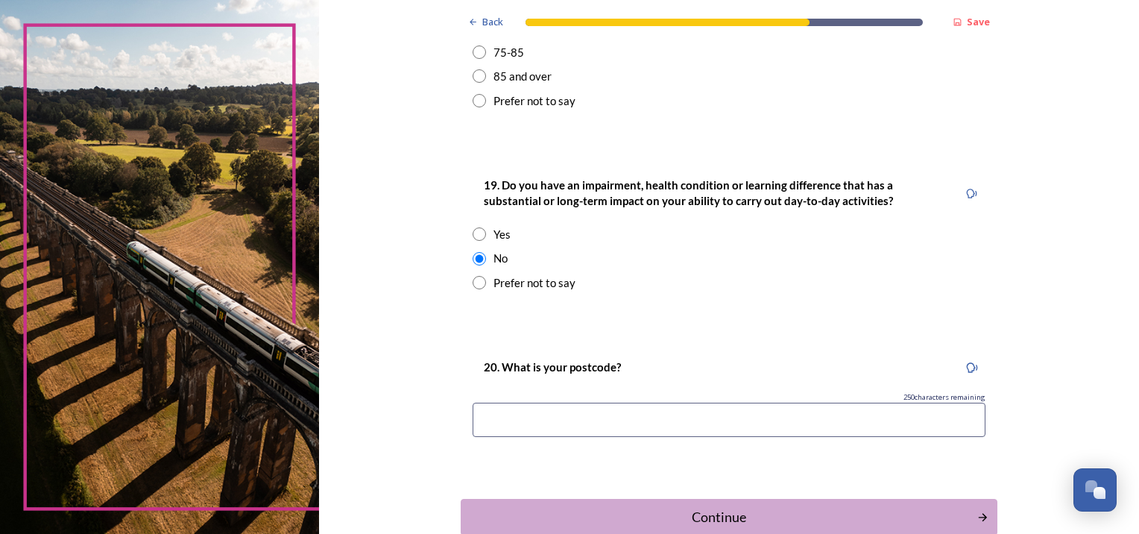
click at [529, 423] on input at bounding box center [729, 420] width 513 height 34
type input "PO188TA"
click at [591, 508] on div "Continue" at bounding box center [718, 517] width 505 height 20
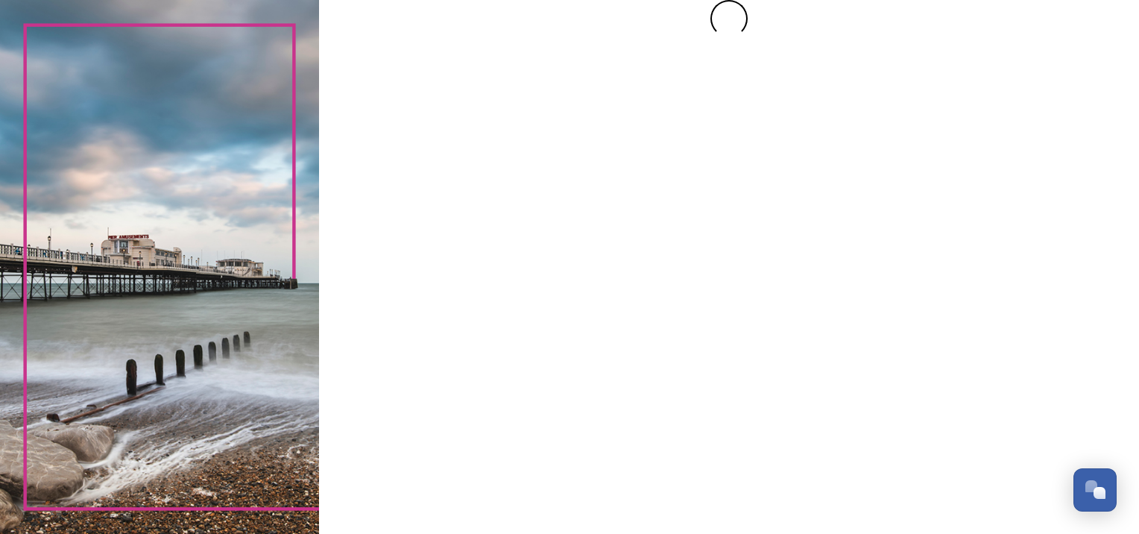
scroll to position [0, 0]
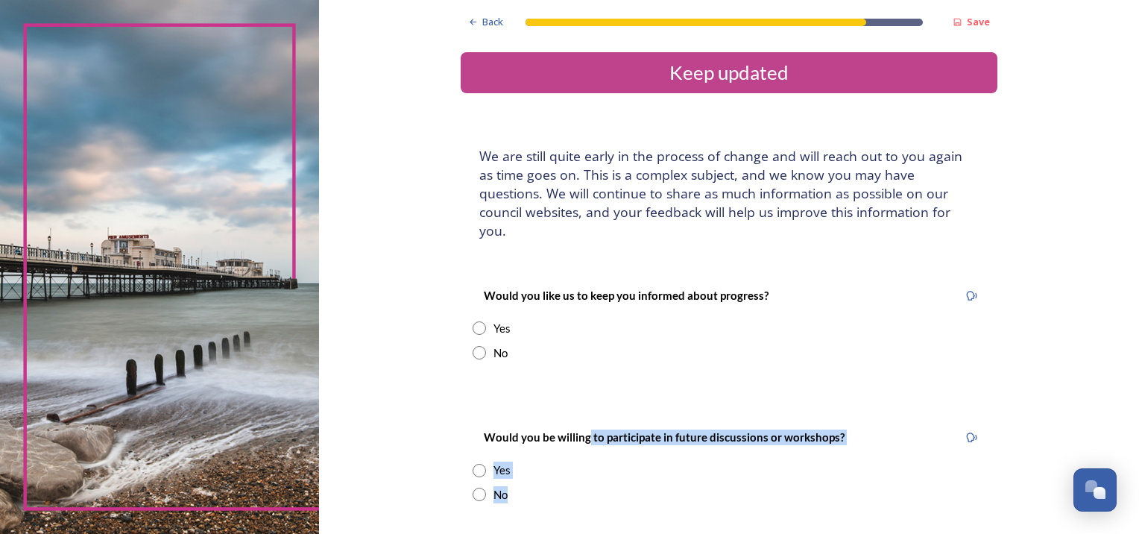
drag, startPoint x: 591, startPoint y: 506, endPoint x: 579, endPoint y: 426, distance: 80.7
click at [579, 426] on div "Back Save Keep updated We are still quite early in the process of change and wi…" at bounding box center [729, 339] width 537 height 678
drag, startPoint x: 579, startPoint y: 426, endPoint x: 471, endPoint y: 309, distance: 159.9
click at [473, 321] on input "radio" at bounding box center [479, 327] width 13 height 13
radio input "true"
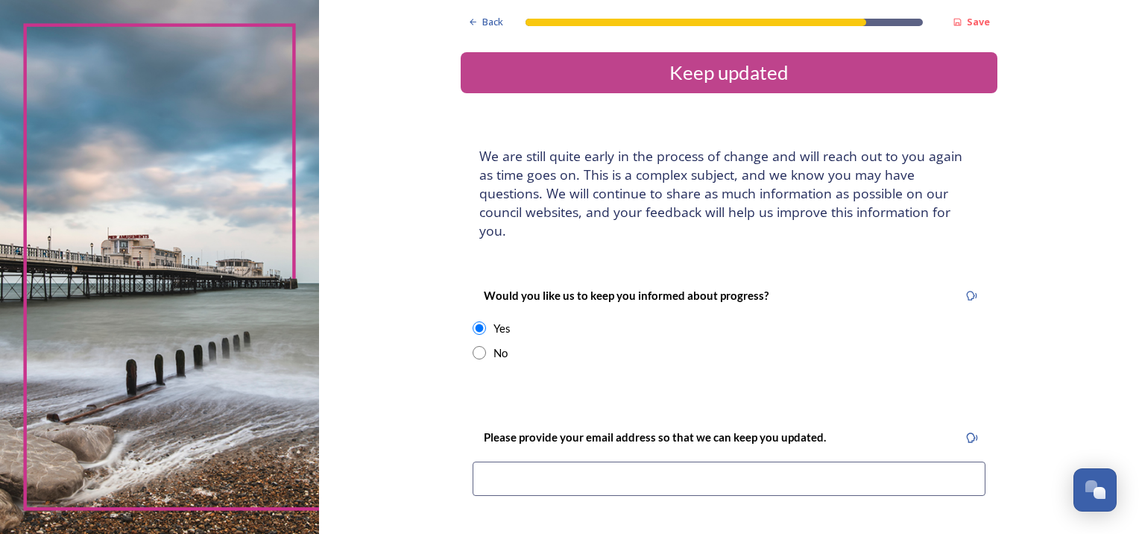
click at [506, 462] on input at bounding box center [729, 478] width 513 height 34
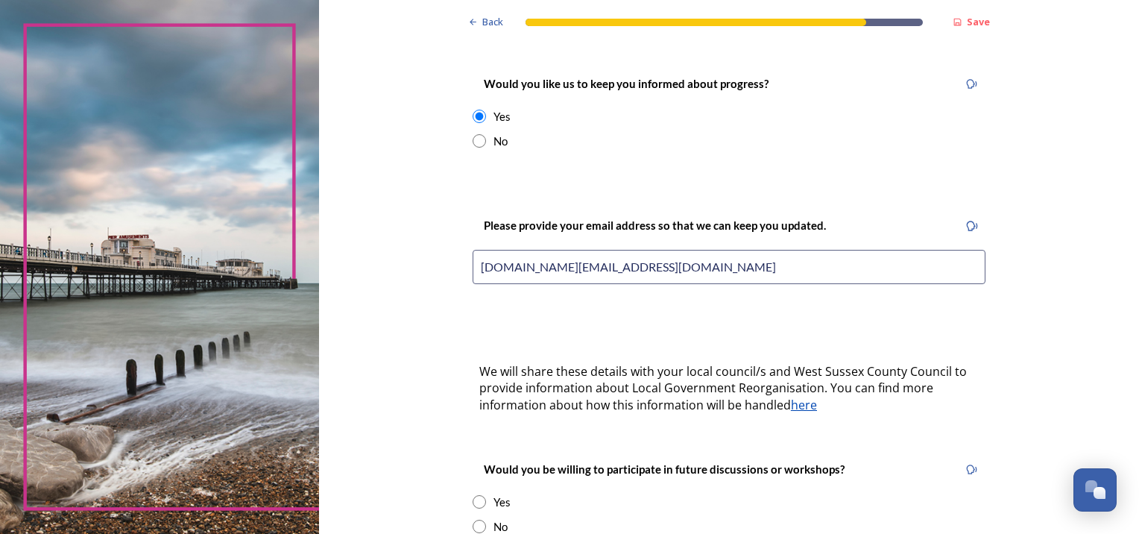
scroll to position [232, 0]
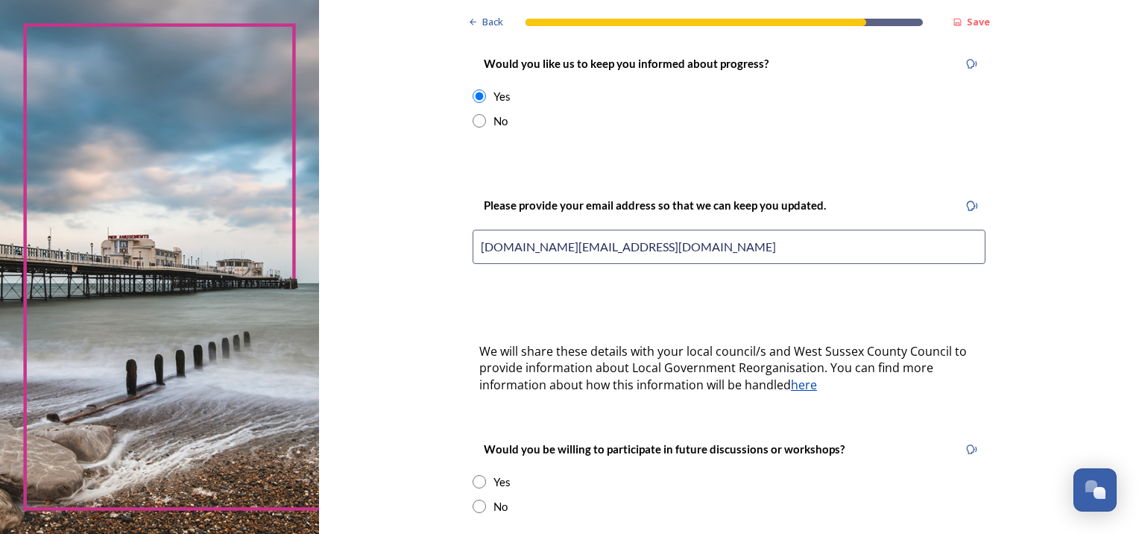
type input "[DOMAIN_NAME][EMAIL_ADDRESS][DOMAIN_NAME]"
click at [473, 475] on input "radio" at bounding box center [479, 481] width 13 height 13
radio input "true"
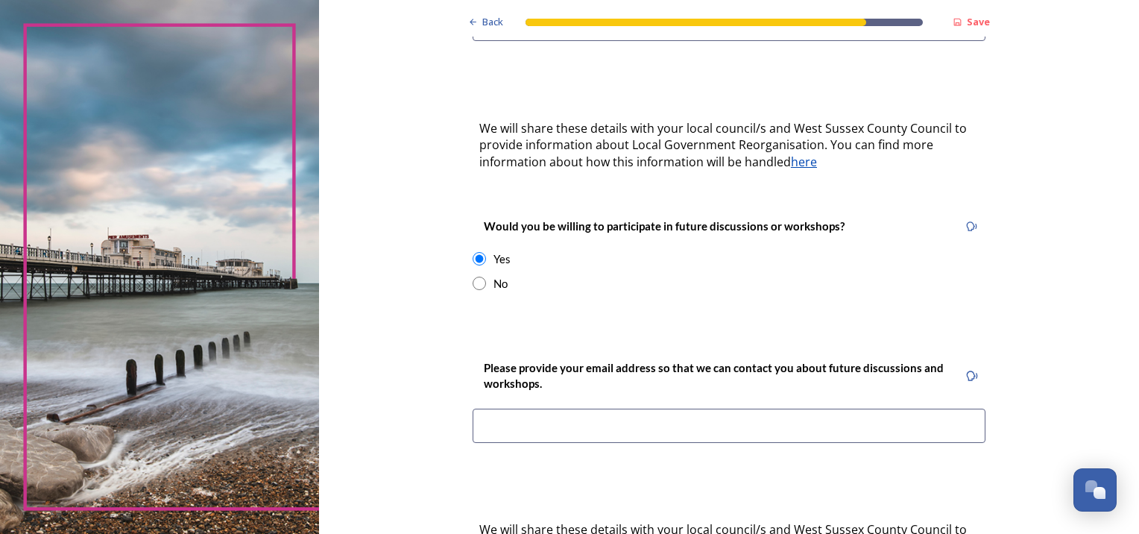
scroll to position [458, 0]
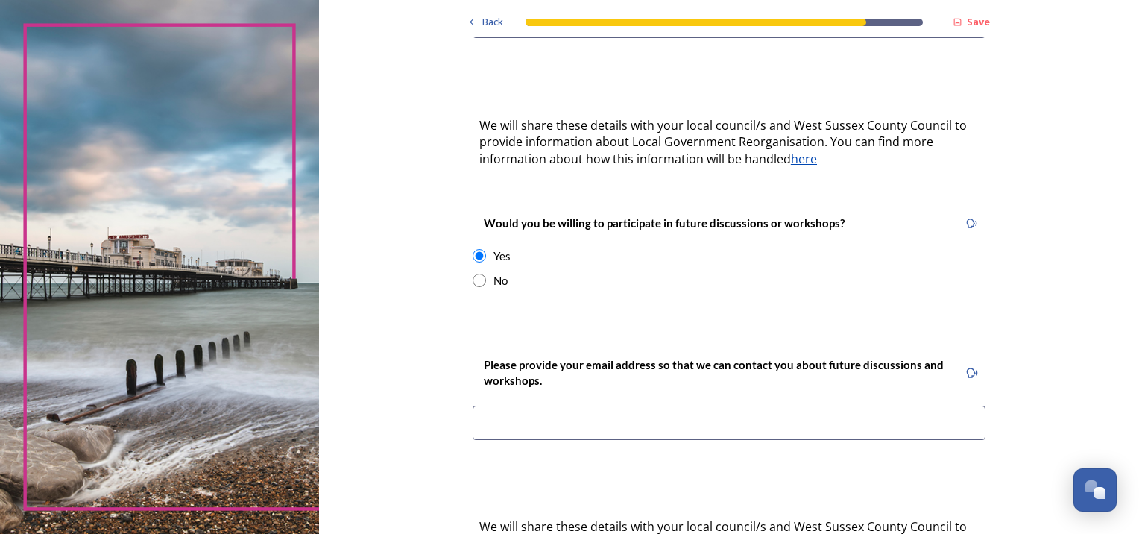
click at [610, 406] on input at bounding box center [729, 423] width 513 height 34
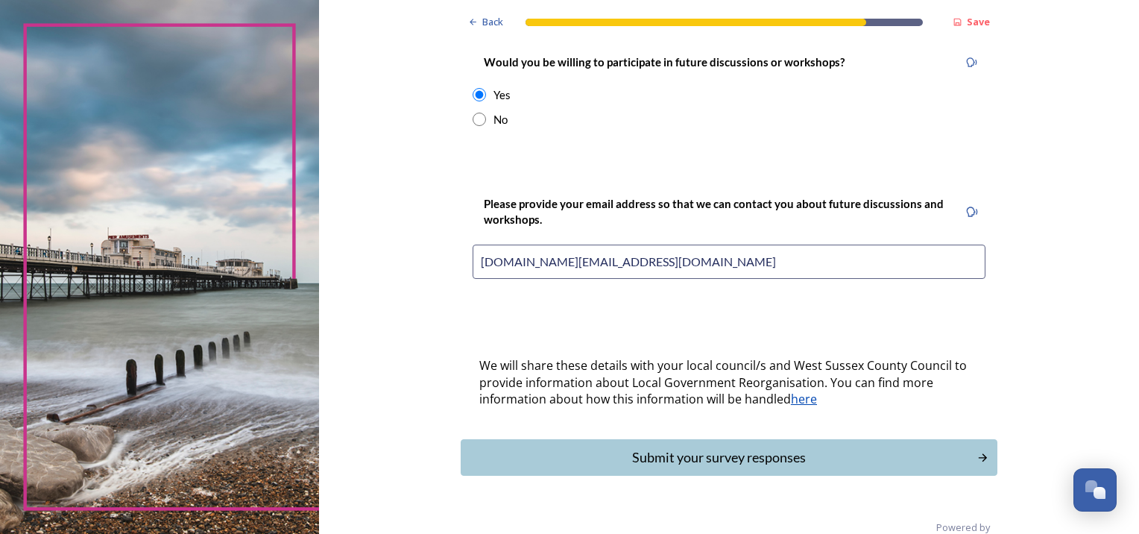
scroll to position [627, 0]
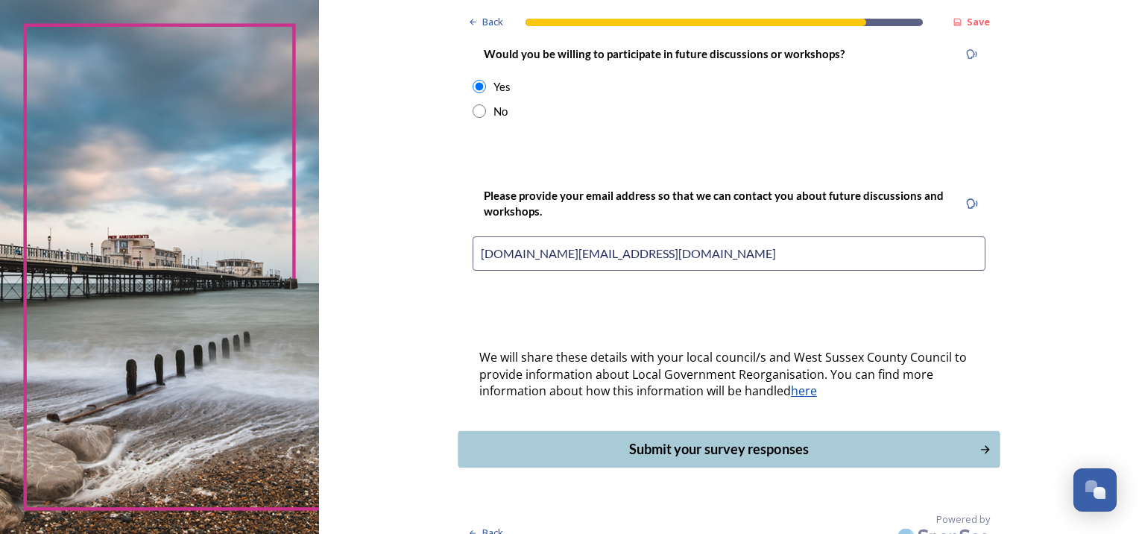
type input "[DOMAIN_NAME][EMAIL_ADDRESS][DOMAIN_NAME]"
click at [742, 439] on div "Submit your survey responses" at bounding box center [718, 449] width 505 height 20
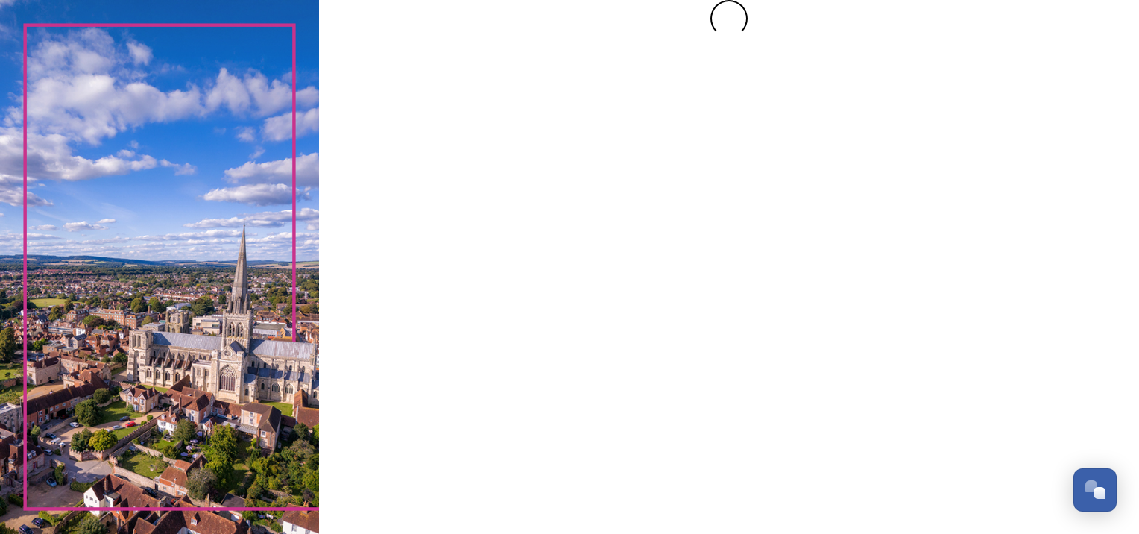
scroll to position [0, 0]
